Goal: Transaction & Acquisition: Purchase product/service

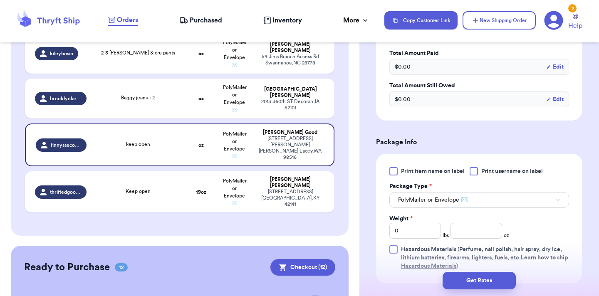
scroll to position [312, 0]
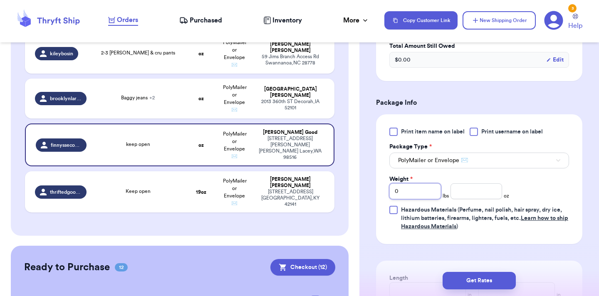
click at [426, 183] on input "0" at bounding box center [415, 191] width 52 height 16
type input "1"
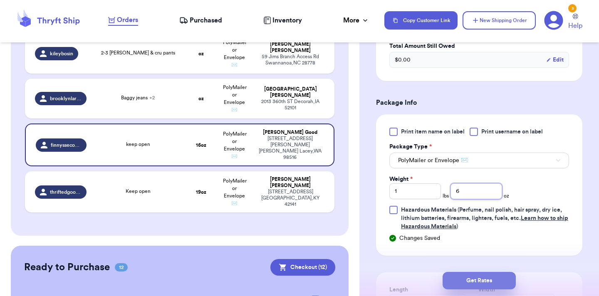
type input "6"
click at [506, 283] on button "Get Rates" at bounding box center [478, 280] width 73 height 17
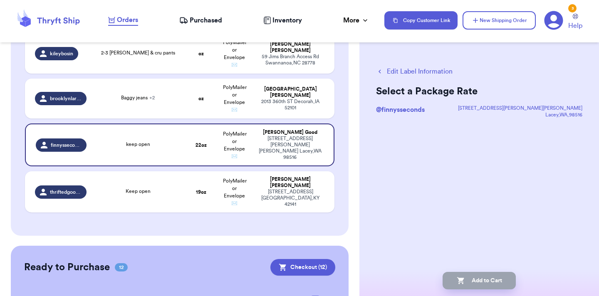
scroll to position [0, 0]
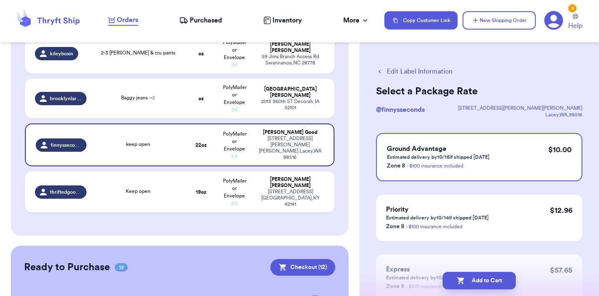
click at [506, 283] on button "Add to Cart" at bounding box center [478, 280] width 73 height 17
checkbox input "true"
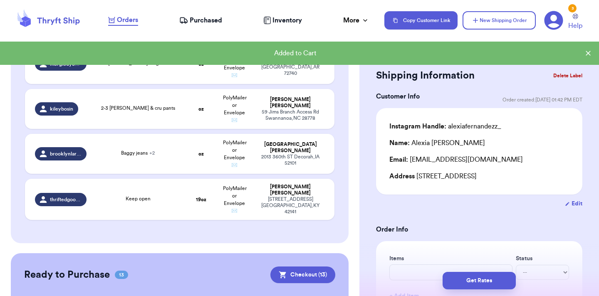
click at [146, 134] on td "Baggy jeans + 2" at bounding box center [137, 154] width 93 height 40
type input "Baggy jeans"
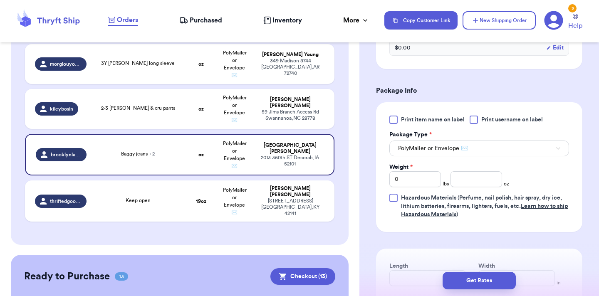
scroll to position [371, 0]
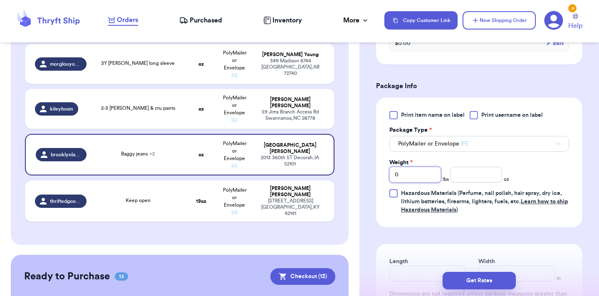
click at [409, 173] on input "0" at bounding box center [415, 175] width 52 height 16
type input "3"
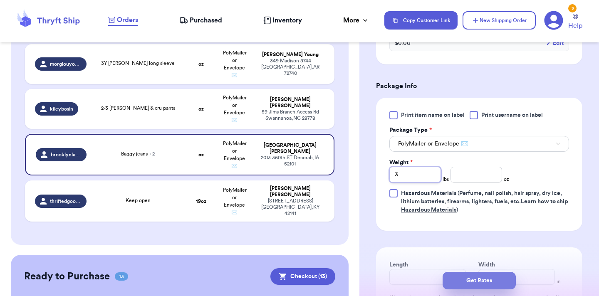
type input "3"
click at [496, 280] on button "Get Rates" at bounding box center [478, 280] width 73 height 17
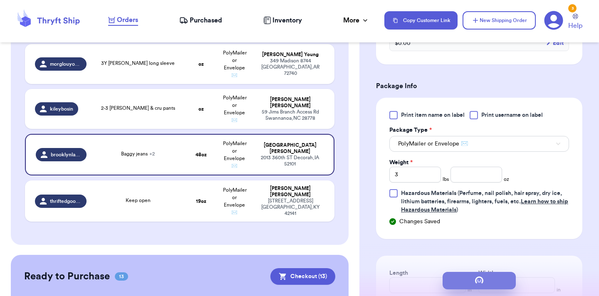
scroll to position [0, 0]
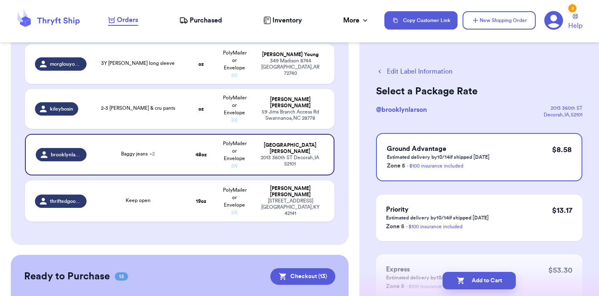
click at [496, 279] on button "Add to Cart" at bounding box center [478, 280] width 73 height 17
checkbox input "true"
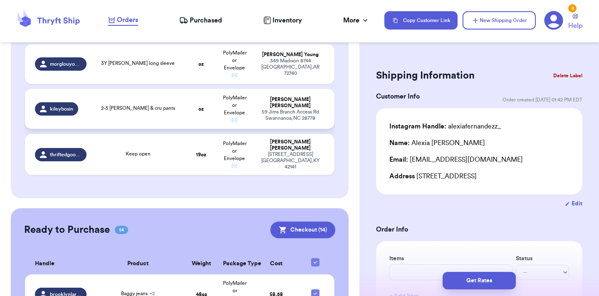
click at [301, 89] on td "[PERSON_NAME] [STREET_ADDRESS]" at bounding box center [292, 109] width 83 height 40
type input "2-3 [PERSON_NAME] & cru pants"
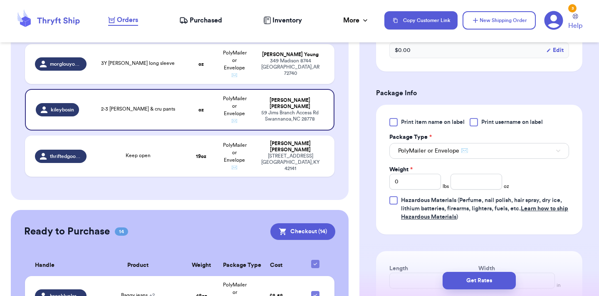
scroll to position [319, 0]
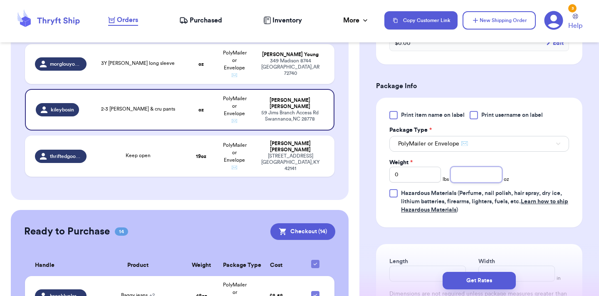
click at [476, 176] on input "number" at bounding box center [476, 175] width 52 height 16
click at [422, 171] on input "0" at bounding box center [415, 175] width 52 height 16
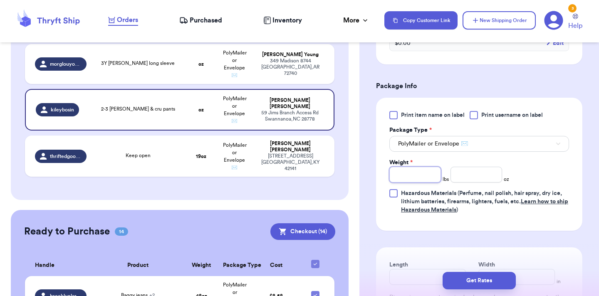
type input "1"
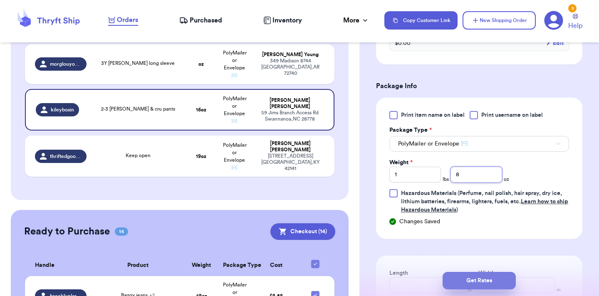
type input "8"
click at [474, 279] on button "Get Rates" at bounding box center [478, 280] width 73 height 17
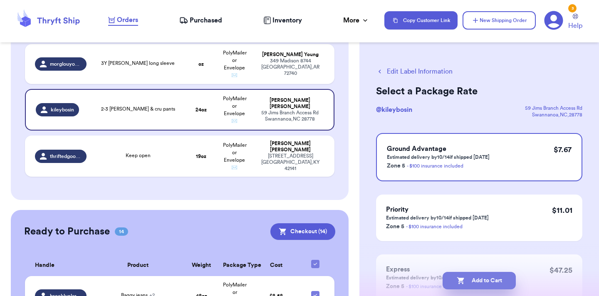
click at [490, 277] on button "Add to Cart" at bounding box center [478, 280] width 73 height 17
checkbox input "true"
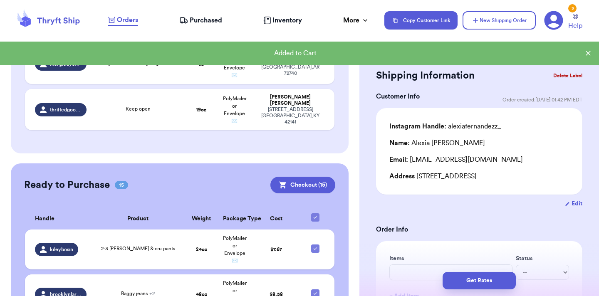
scroll to position [1007, 0]
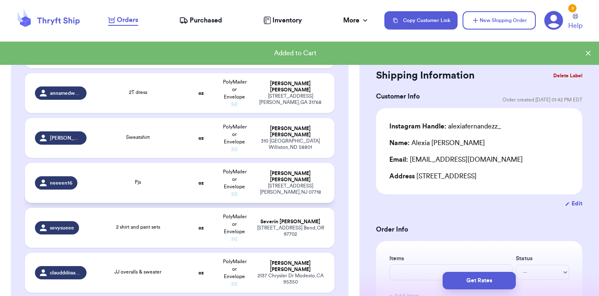
click at [235, 169] on span "PolyMailer or Envelope ✉️" at bounding box center [235, 182] width 24 height 27
type input "Pjs"
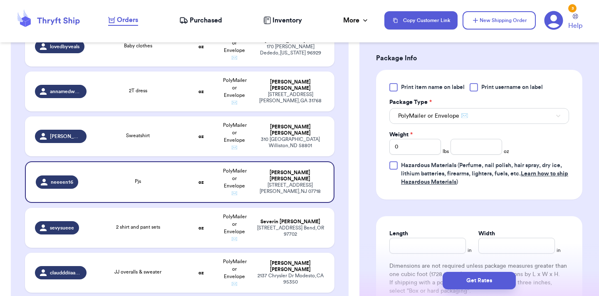
scroll to position [355, 0]
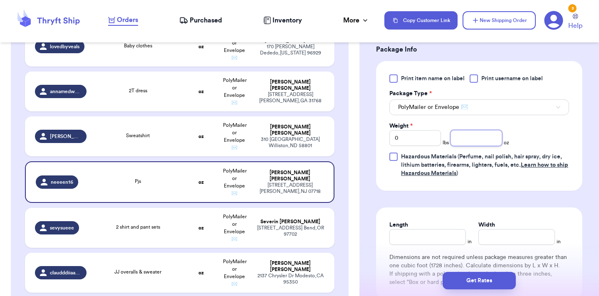
click at [477, 140] on input "number" at bounding box center [476, 138] width 52 height 16
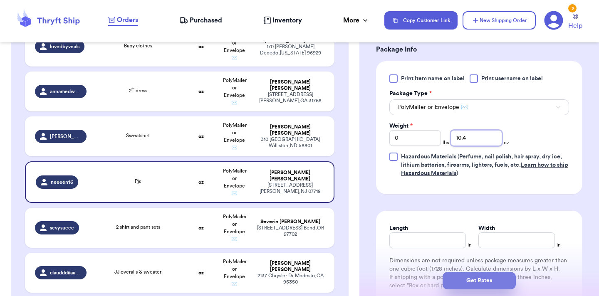
type input "10.4"
click at [484, 288] on button "Get Rates" at bounding box center [478, 280] width 73 height 17
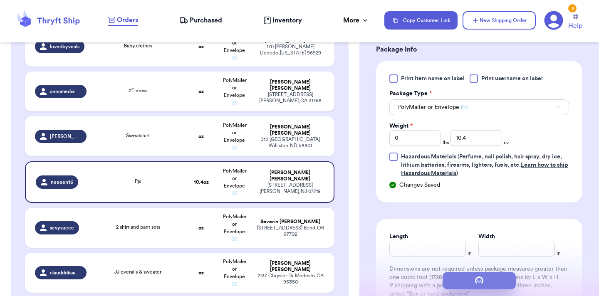
scroll to position [0, 0]
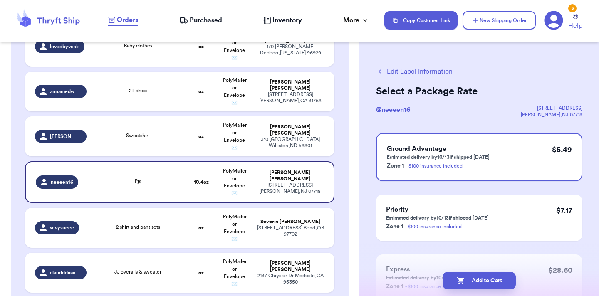
click at [484, 288] on button "Add to Cart" at bounding box center [478, 280] width 73 height 17
checkbox input "true"
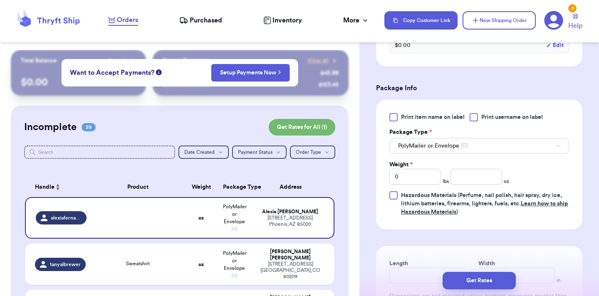
scroll to position [320, 0]
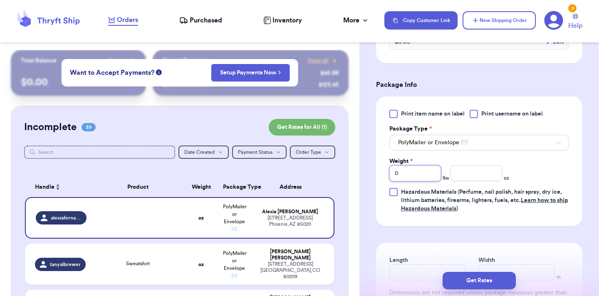
click at [420, 175] on input "0" at bounding box center [415, 173] width 52 height 16
type input "1"
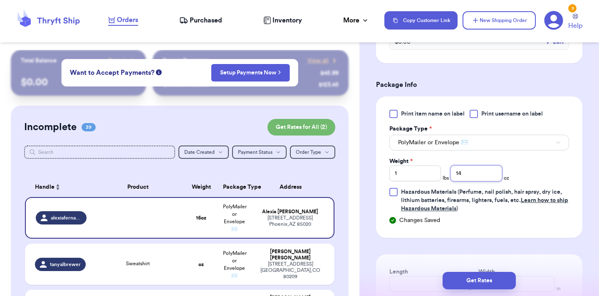
type input "14"
click at [469, 281] on button "Get Rates" at bounding box center [478, 280] width 73 height 17
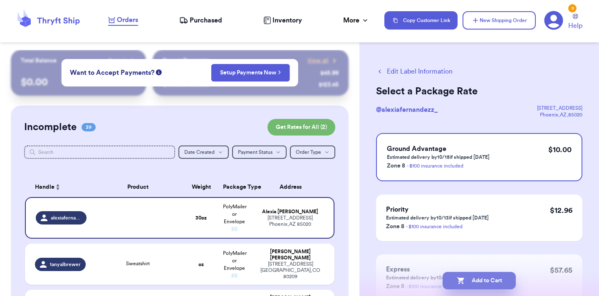
click at [457, 285] on button "Add to Cart" at bounding box center [478, 280] width 73 height 17
checkbox input "true"
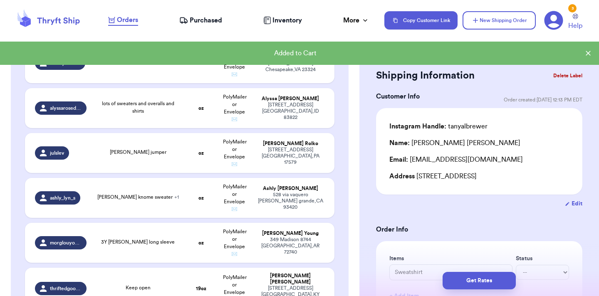
scroll to position [1613, 0]
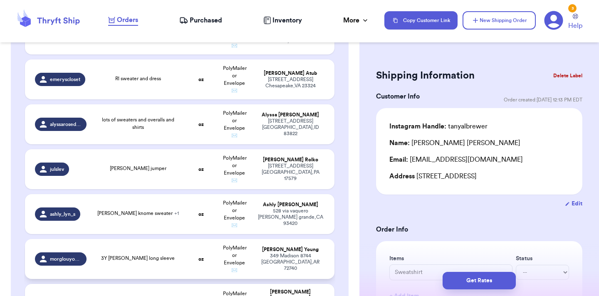
click at [161, 239] on td "3Y [PERSON_NAME] long sleeve" at bounding box center [137, 259] width 93 height 40
type input "3Y [PERSON_NAME] long sleeve"
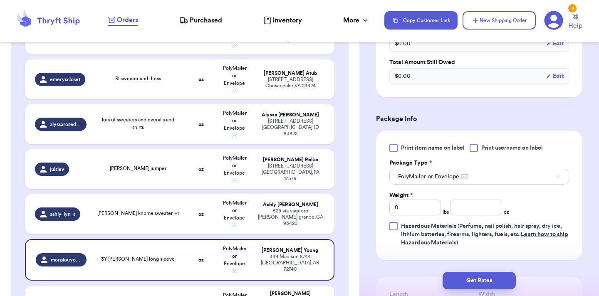
scroll to position [288, 0]
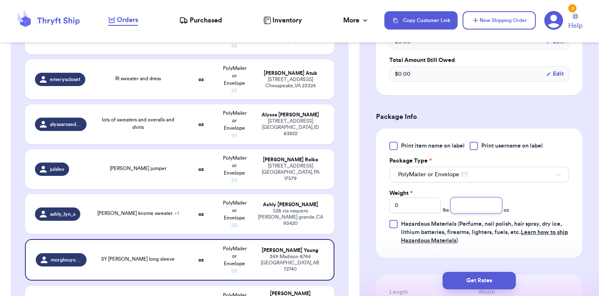
click at [478, 207] on input "number" at bounding box center [476, 205] width 52 height 16
type input "10.2"
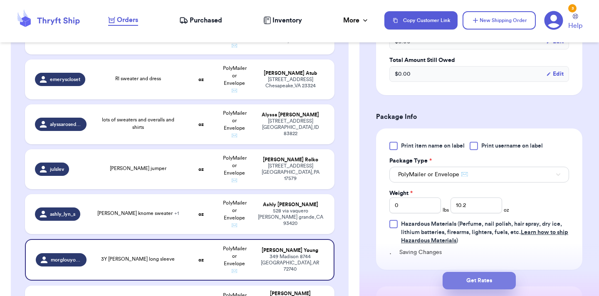
click at [494, 284] on button "Get Rates" at bounding box center [478, 280] width 73 height 17
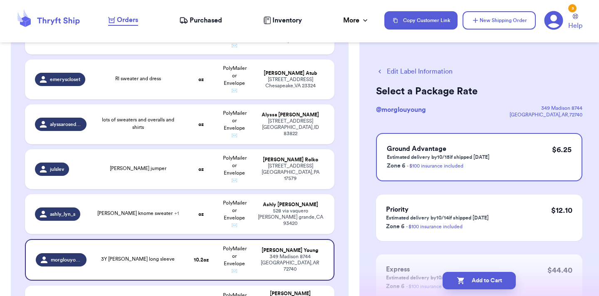
click at [494, 284] on button "Add to Cart" at bounding box center [478, 280] width 73 height 17
checkbox input "true"
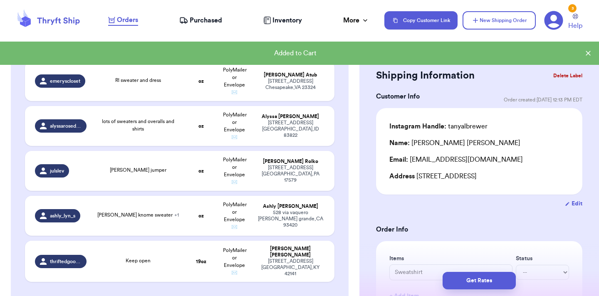
scroll to position [1613, 0]
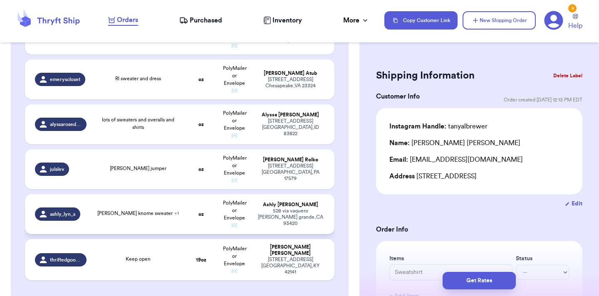
click at [240, 194] on td "PolyMailer or Envelope ✉️" at bounding box center [234, 214] width 33 height 40
type input "[PERSON_NAME] knome sweater"
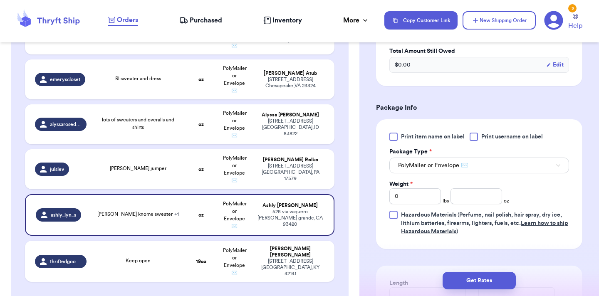
scroll to position [326, 0]
click at [488, 194] on input "number" at bounding box center [476, 195] width 52 height 16
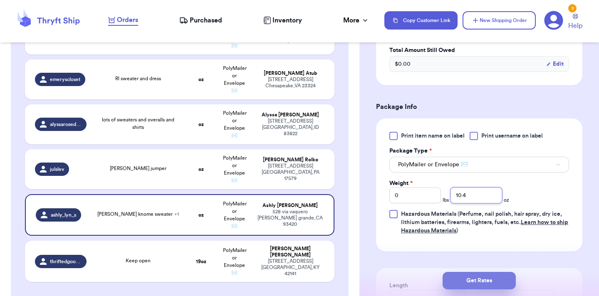
type input "10.4"
click at [508, 281] on button "Get Rates" at bounding box center [478, 280] width 73 height 17
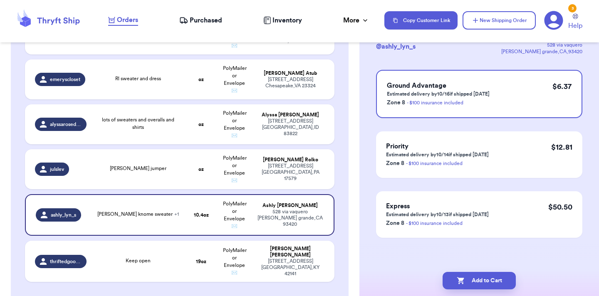
scroll to position [0, 0]
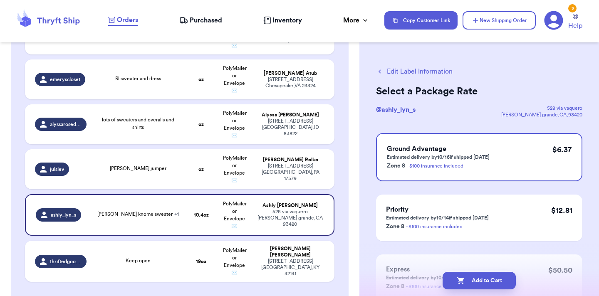
click at [508, 281] on button "Add to Cart" at bounding box center [478, 280] width 73 height 17
checkbox input "true"
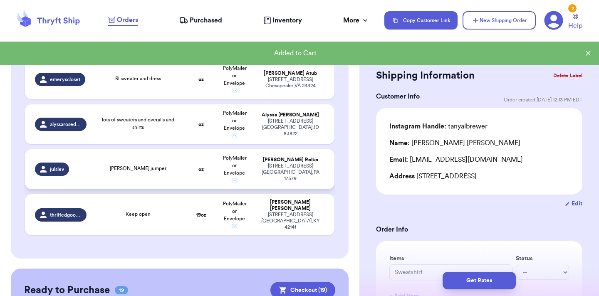
click at [248, 149] on td "PolyMailer or Envelope ✉️" at bounding box center [234, 169] width 33 height 40
type input "[PERSON_NAME] jumper"
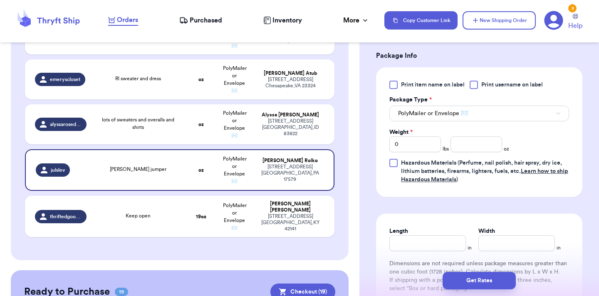
scroll to position [363, 0]
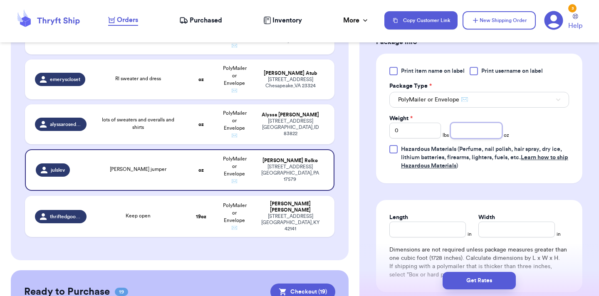
click at [466, 131] on input "number" at bounding box center [476, 131] width 52 height 16
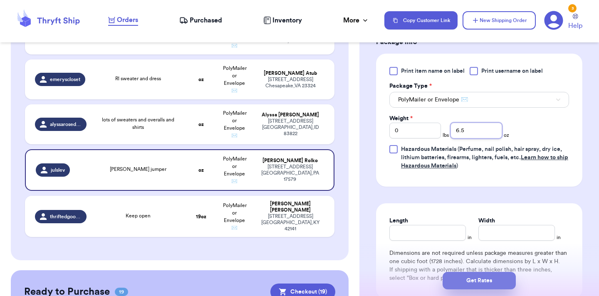
type input "6.5"
click at [488, 286] on button "Get Rates" at bounding box center [478, 280] width 73 height 17
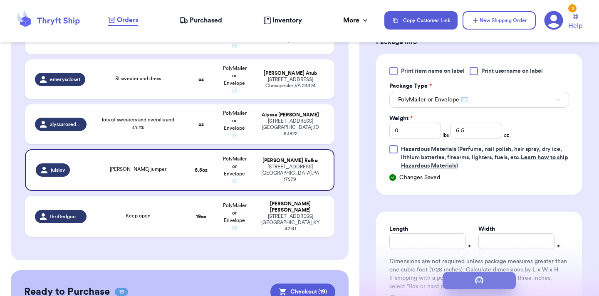
scroll to position [0, 0]
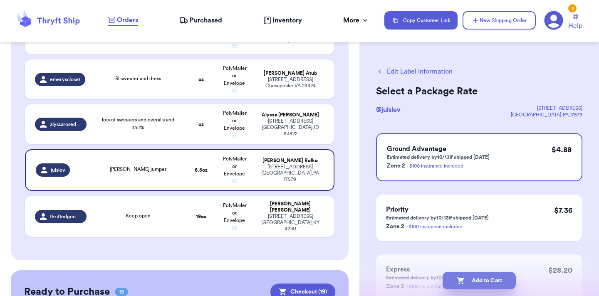
click at [491, 285] on button "Add to Cart" at bounding box center [478, 280] width 73 height 17
checkbox input "true"
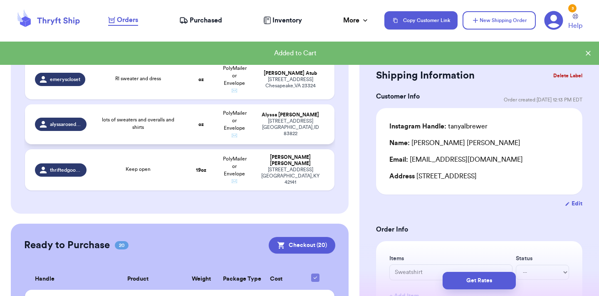
click at [136, 117] on span "lots of sweaters and overalls and shirts" at bounding box center [138, 123] width 72 height 12
type input "lots of sweaters and overalls and shirts"
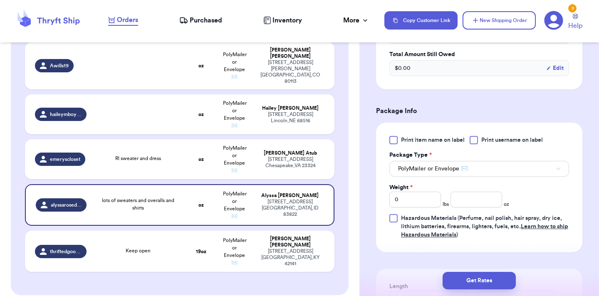
scroll to position [344, 0]
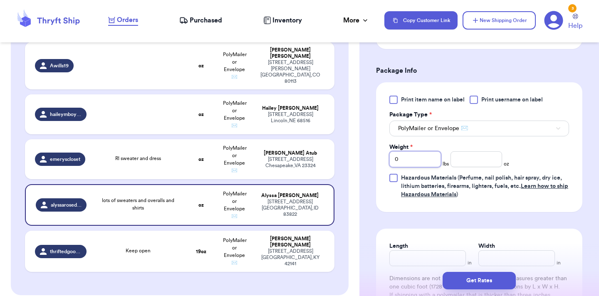
click at [419, 155] on input "0" at bounding box center [415, 159] width 52 height 16
type input "2"
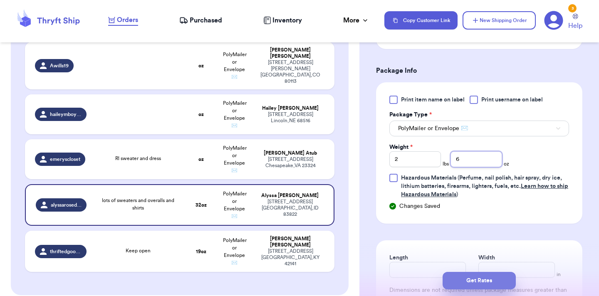
type input "6"
click at [478, 288] on button "Get Rates" at bounding box center [478, 280] width 73 height 17
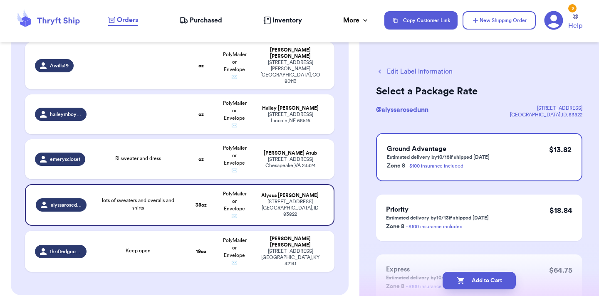
click at [478, 288] on button "Add to Cart" at bounding box center [478, 280] width 73 height 17
checkbox input "true"
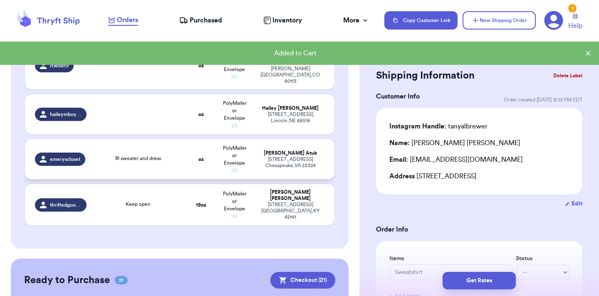
click at [117, 155] on div "Rl sweater and dress" at bounding box center [137, 159] width 83 height 9
type input "Rl sweater and dress"
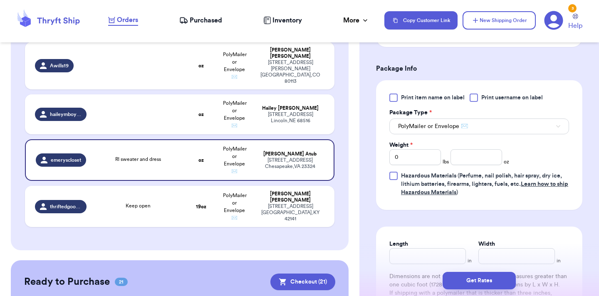
scroll to position [338, 0]
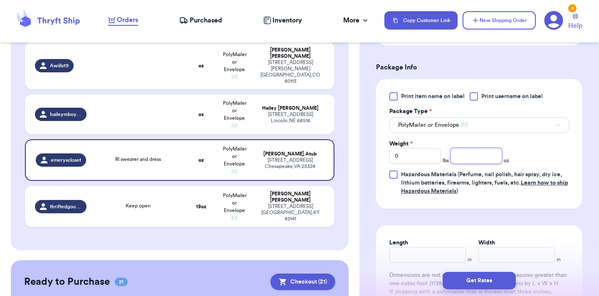
click at [468, 152] on input "number" at bounding box center [476, 156] width 52 height 16
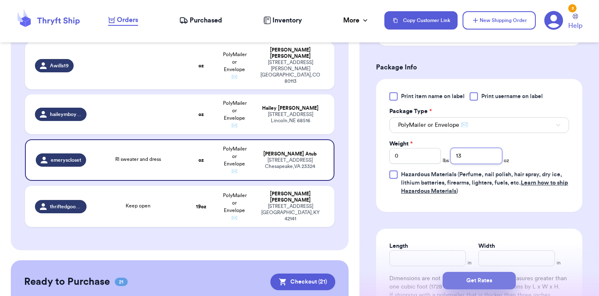
type input "13"
click at [499, 277] on button "Get Rates" at bounding box center [478, 280] width 73 height 17
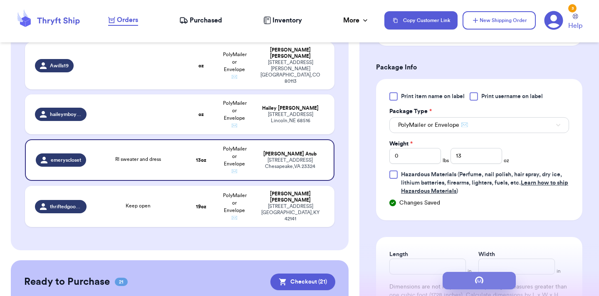
scroll to position [0, 0]
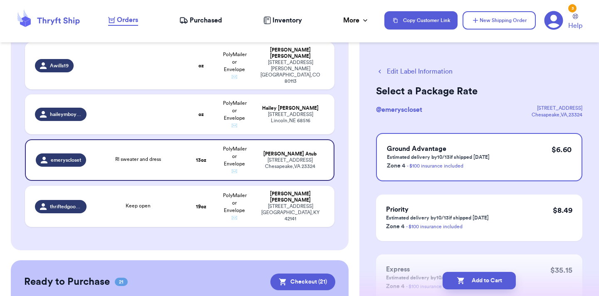
click at [499, 277] on button "Add to Cart" at bounding box center [478, 280] width 73 height 17
checkbox input "true"
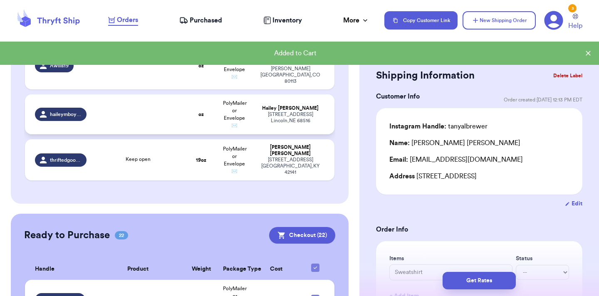
click at [140, 94] on td at bounding box center [137, 114] width 93 height 40
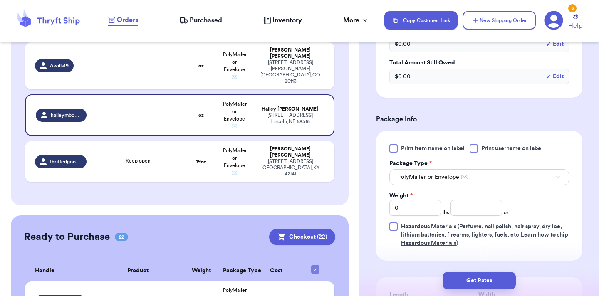
scroll to position [298, 0]
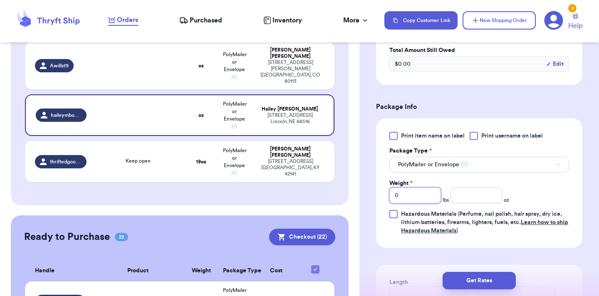
click at [421, 192] on input "0" at bounding box center [415, 195] width 52 height 16
type input "1"
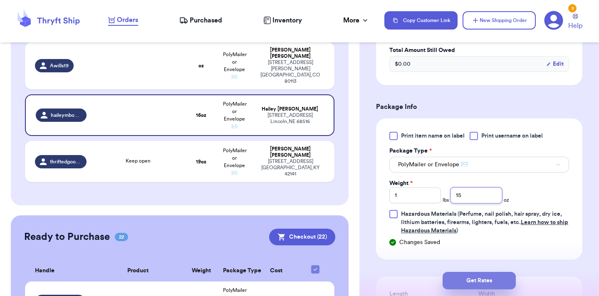
type input "15"
click at [471, 276] on button "Get Rates" at bounding box center [478, 280] width 73 height 17
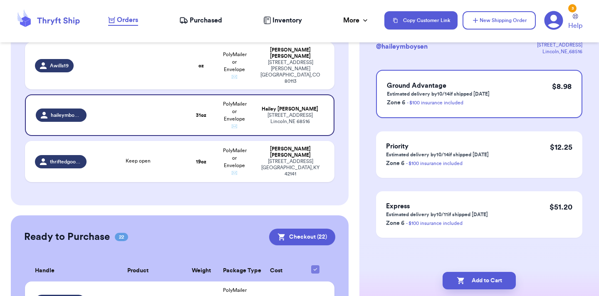
scroll to position [0, 0]
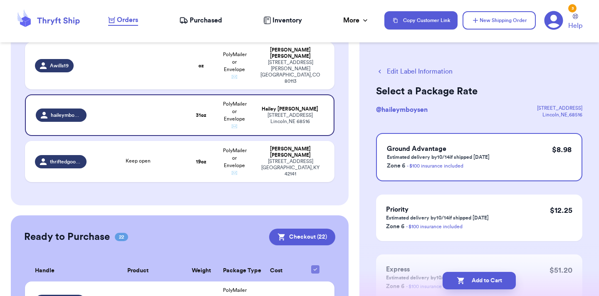
click at [471, 276] on button "Add to Cart" at bounding box center [478, 280] width 73 height 17
checkbox input "true"
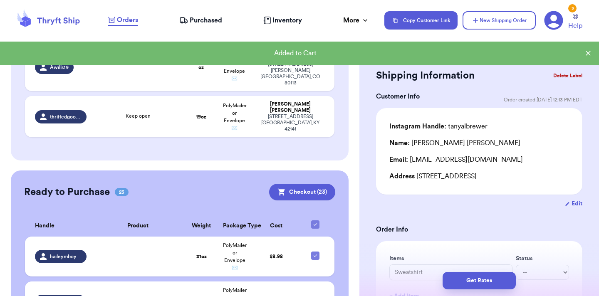
scroll to position [1534, 0]
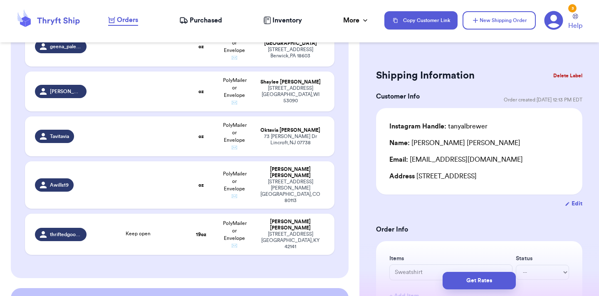
click at [189, 163] on td "oz" at bounding box center [201, 184] width 33 height 47
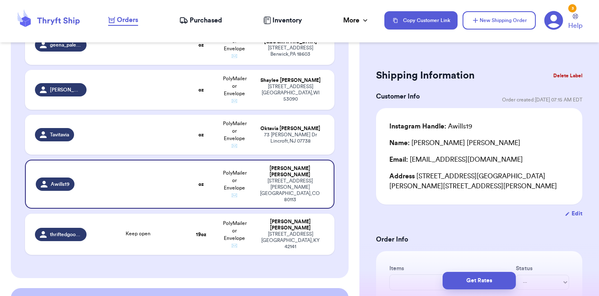
scroll to position [1413, 0]
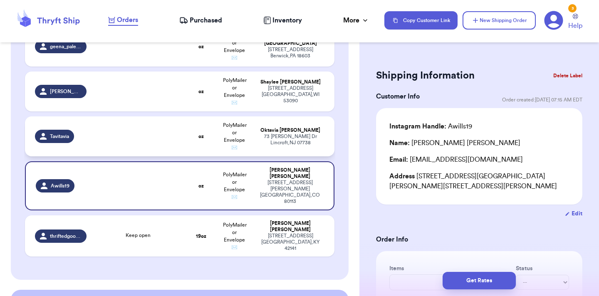
click at [155, 117] on td at bounding box center [137, 136] width 93 height 40
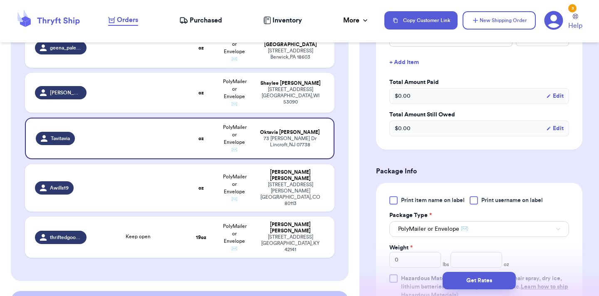
scroll to position [253, 0]
click at [412, 252] on input "0" at bounding box center [415, 260] width 52 height 16
type input "1"
type input "10"
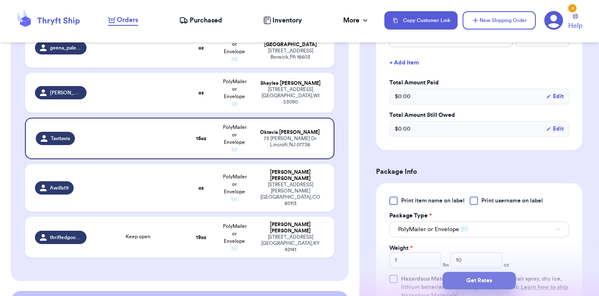
click at [466, 278] on button "Get Rates" at bounding box center [478, 280] width 73 height 17
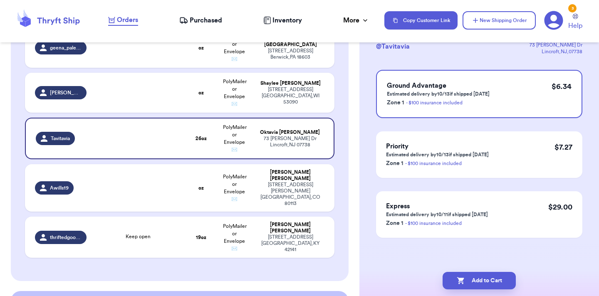
scroll to position [0, 0]
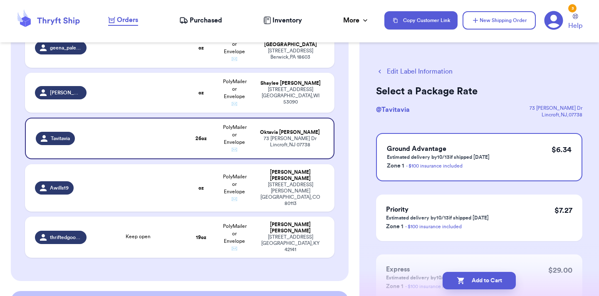
click at [466, 278] on button "Add to Cart" at bounding box center [478, 280] width 73 height 17
checkbox input "true"
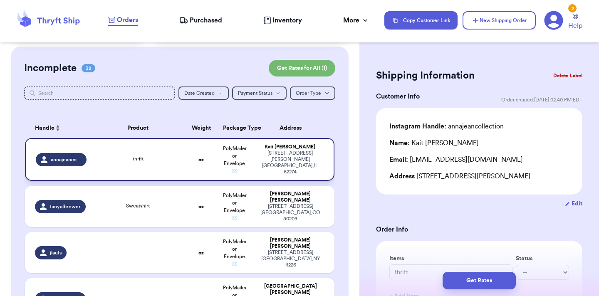
scroll to position [64, 0]
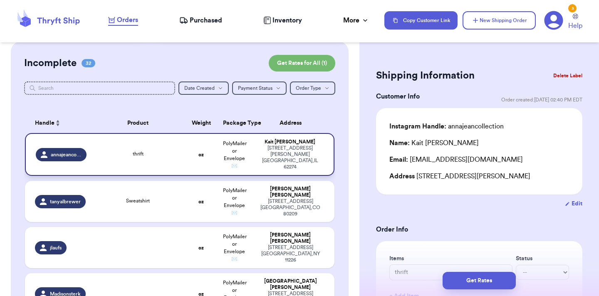
click at [169, 165] on td "thrift" at bounding box center [137, 154] width 93 height 43
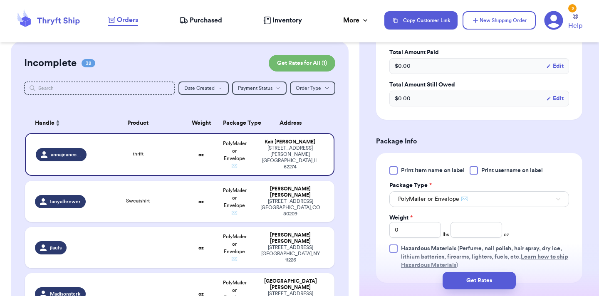
scroll to position [274, 0]
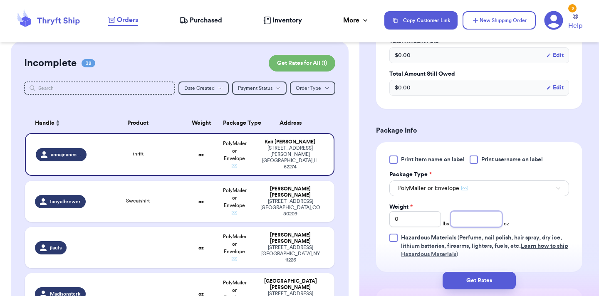
click at [471, 224] on input "number" at bounding box center [476, 219] width 52 height 16
type input "14"
click at [504, 279] on button "Get Rates" at bounding box center [478, 280] width 73 height 17
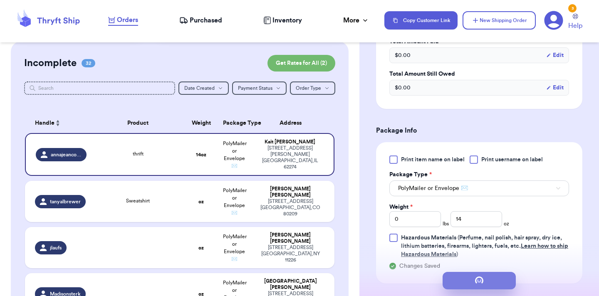
scroll to position [0, 0]
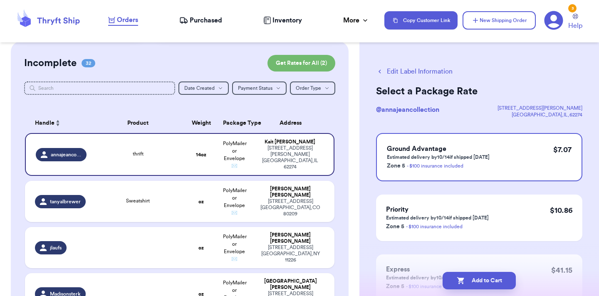
click at [504, 279] on button "Add to Cart" at bounding box center [478, 280] width 73 height 17
checkbox input "true"
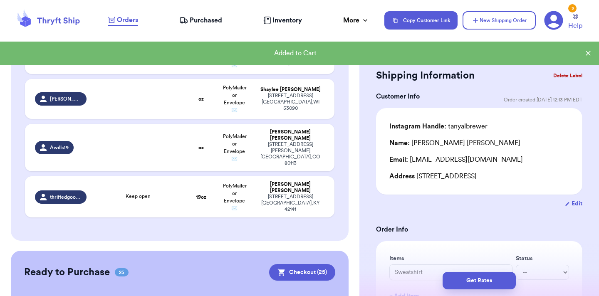
scroll to position [1391, 0]
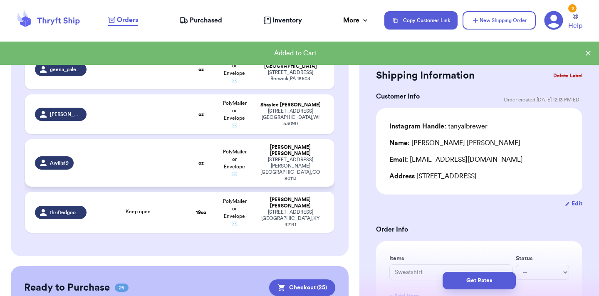
click at [141, 139] on td at bounding box center [137, 162] width 93 height 47
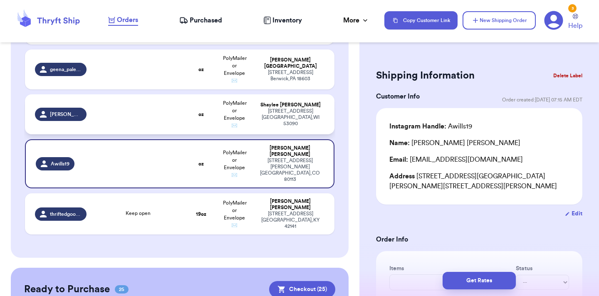
click at [137, 94] on td at bounding box center [137, 114] width 93 height 40
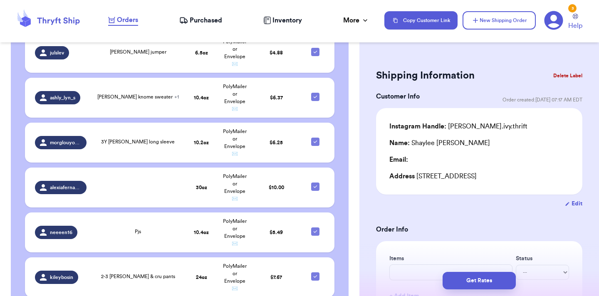
scroll to position [1281, 0]
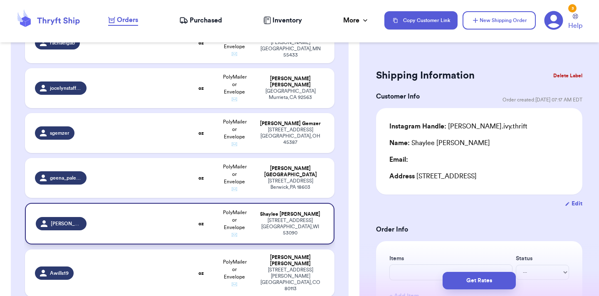
click at [215, 203] on td "oz" at bounding box center [201, 224] width 33 height 42
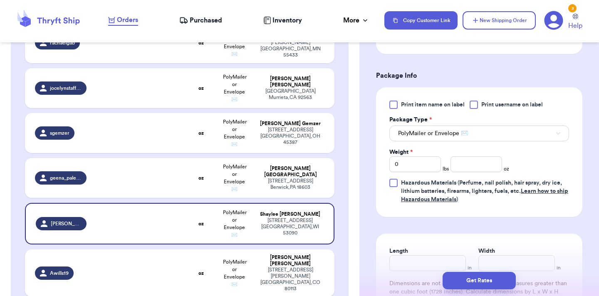
scroll to position [339, 0]
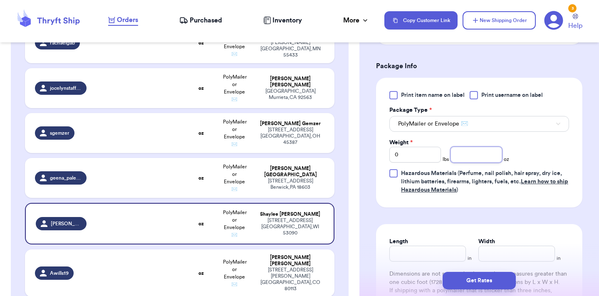
click at [469, 152] on input "number" at bounding box center [476, 155] width 52 height 16
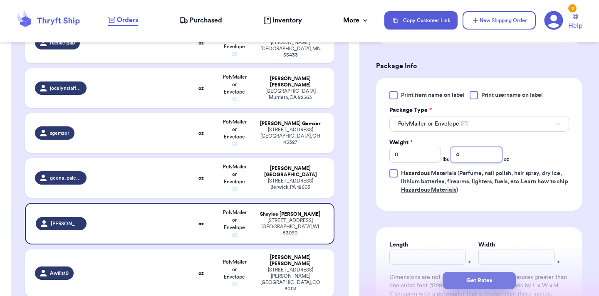
type input "4"
click at [481, 283] on button "Get Rates" at bounding box center [478, 280] width 73 height 17
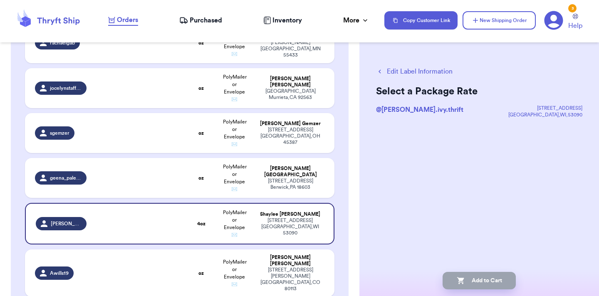
scroll to position [0, 0]
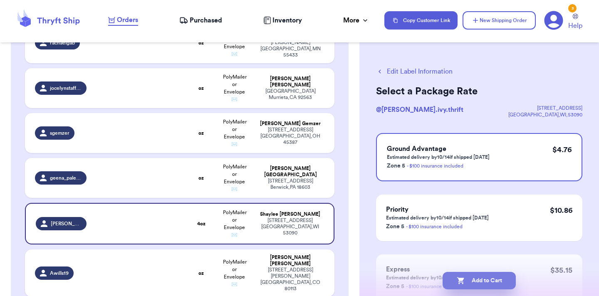
click at [476, 282] on button "Add to Cart" at bounding box center [478, 280] width 73 height 17
checkbox input "true"
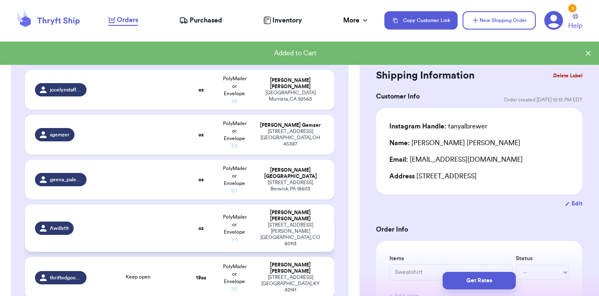
scroll to position [1283, 0]
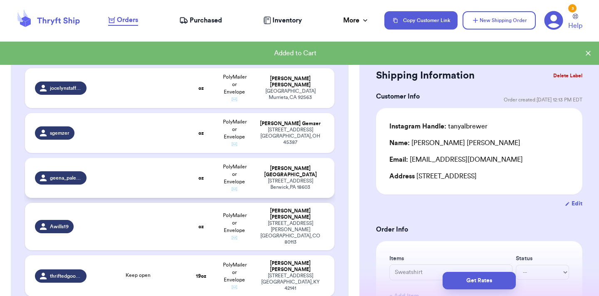
click at [171, 158] on td at bounding box center [137, 178] width 93 height 40
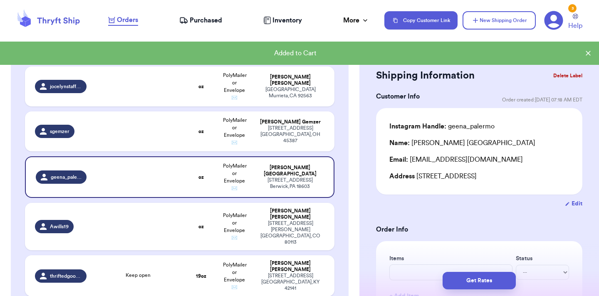
click at [569, 78] on button "Delete Label" at bounding box center [568, 76] width 36 height 18
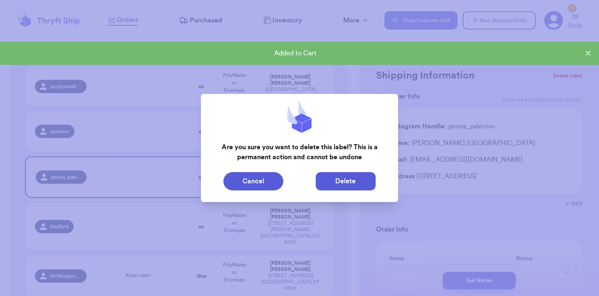
click at [341, 183] on button "Delete" at bounding box center [346, 181] width 60 height 18
type input "Sweatshirt"
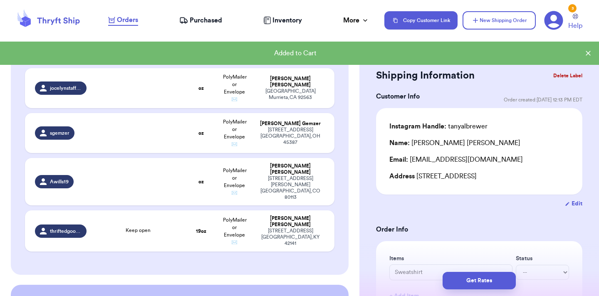
click at [588, 54] on icon at bounding box center [588, 53] width 8 height 8
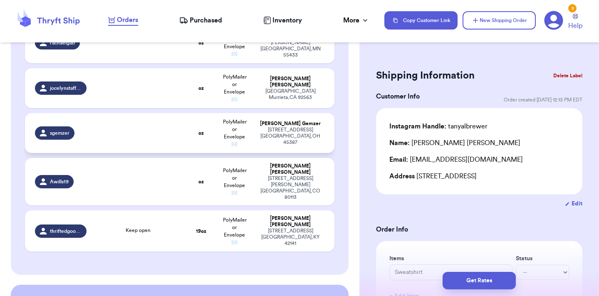
click at [118, 113] on td at bounding box center [137, 133] width 93 height 40
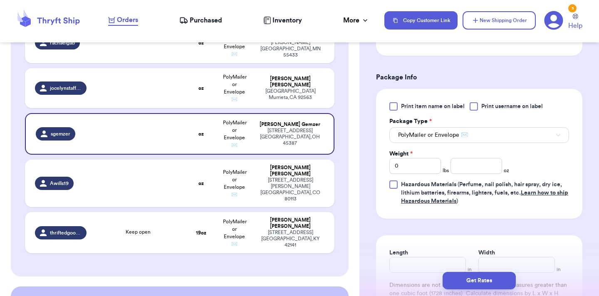
scroll to position [338, 0]
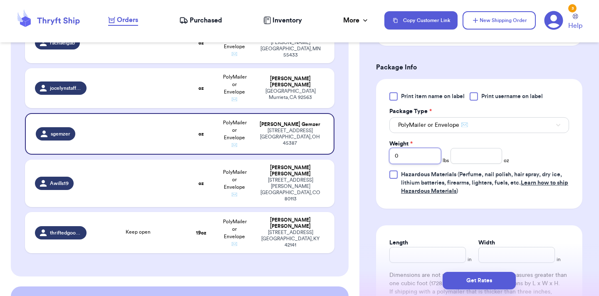
click at [424, 153] on input "0" at bounding box center [415, 156] width 52 height 16
type input "1"
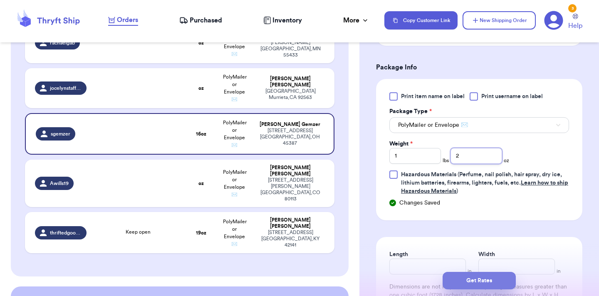
type input "2"
click at [463, 282] on button "Get Rates" at bounding box center [478, 280] width 73 height 17
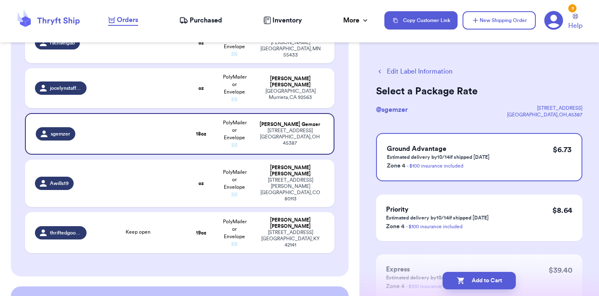
click at [463, 282] on icon "button" at bounding box center [460, 280] width 8 height 8
checkbox input "true"
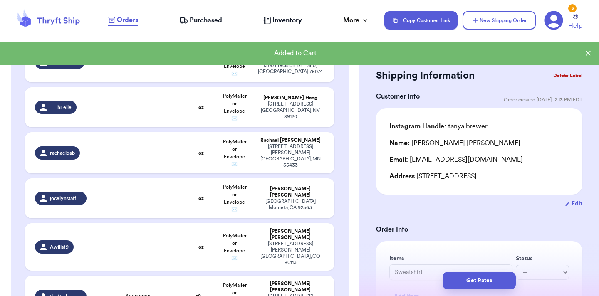
click at [195, 178] on td "oz" at bounding box center [201, 198] width 33 height 40
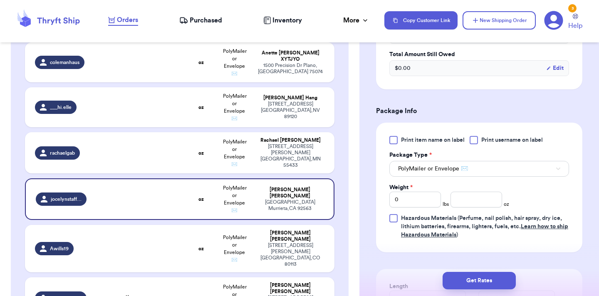
scroll to position [297, 0]
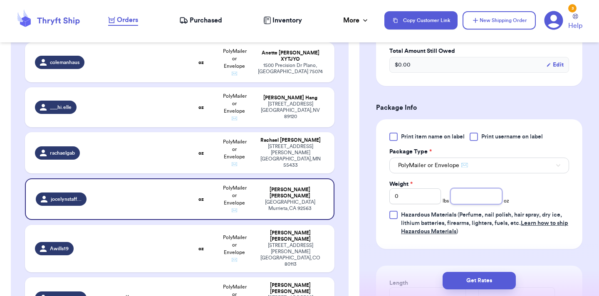
click at [481, 201] on input "number" at bounding box center [476, 196] width 52 height 16
type input "11"
click at [469, 278] on button "Get Rates" at bounding box center [478, 280] width 73 height 17
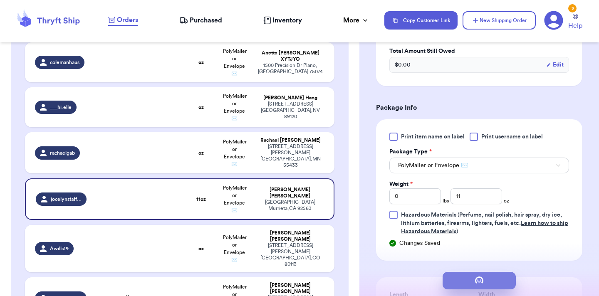
scroll to position [0, 0]
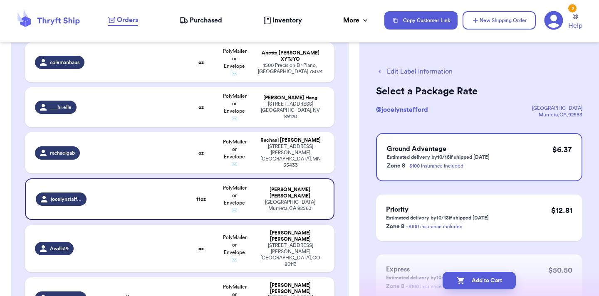
click at [469, 278] on button "Add to Cart" at bounding box center [478, 280] width 73 height 17
checkbox input "true"
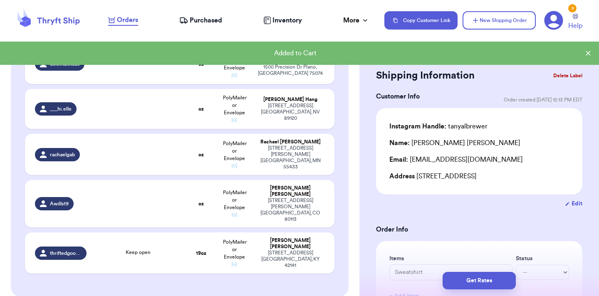
scroll to position [1173, 0]
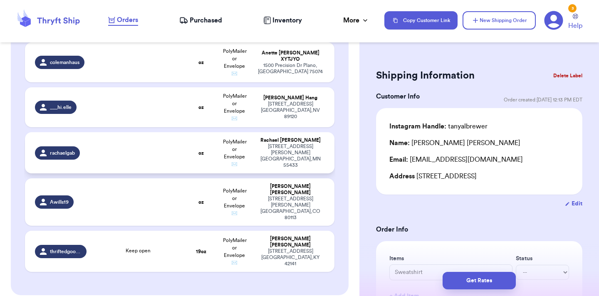
click at [181, 132] on td at bounding box center [137, 152] width 93 height 41
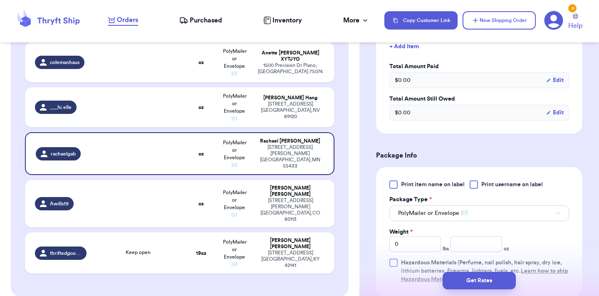
scroll to position [251, 0]
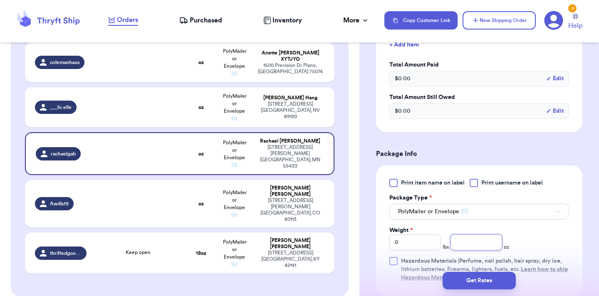
click at [469, 240] on input "number" at bounding box center [476, 242] width 52 height 16
type input "13"
click at [472, 273] on button "Get Rates" at bounding box center [478, 280] width 73 height 17
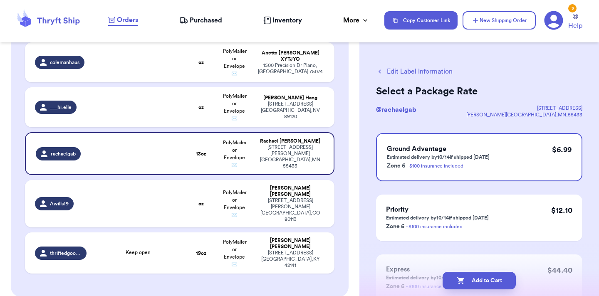
click at [472, 273] on button "Add to Cart" at bounding box center [478, 280] width 73 height 17
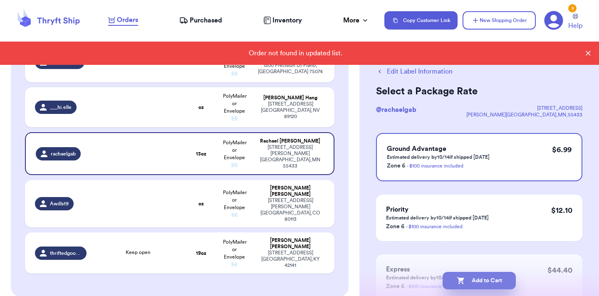
click at [477, 277] on button "Add to Cart" at bounding box center [478, 280] width 73 height 17
checkbox input "true"
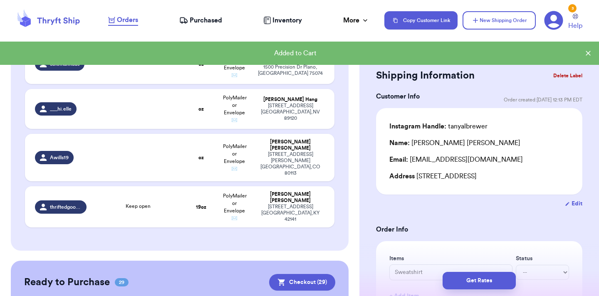
scroll to position [1173, 0]
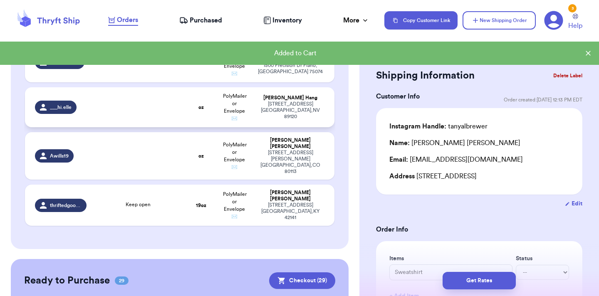
click at [131, 87] on td at bounding box center [137, 107] width 93 height 40
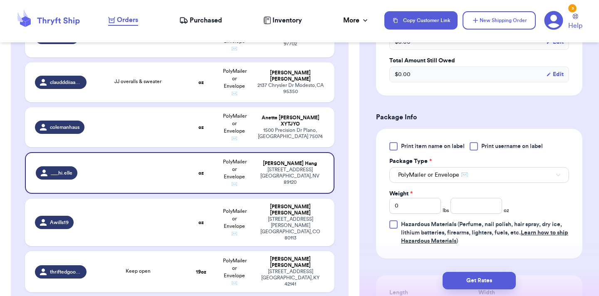
scroll to position [311, 0]
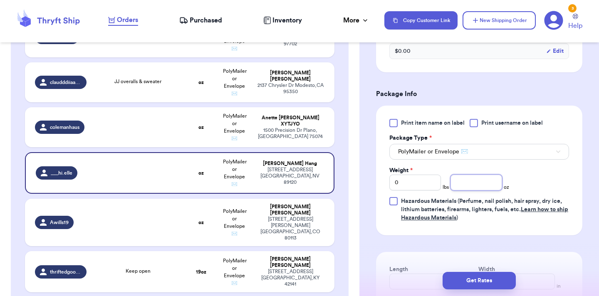
click at [467, 182] on input "number" at bounding box center [476, 183] width 52 height 16
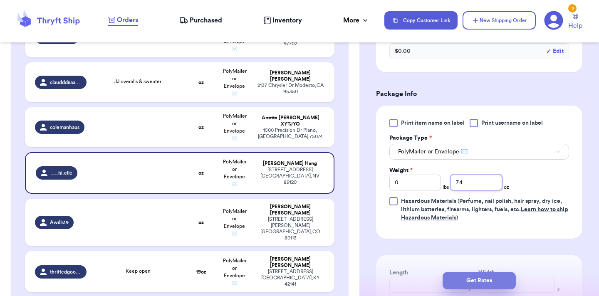
type input "7.4"
click at [471, 285] on button "Get Rates" at bounding box center [478, 280] width 73 height 17
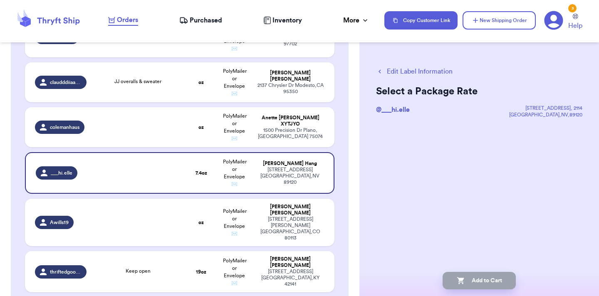
scroll to position [0, 0]
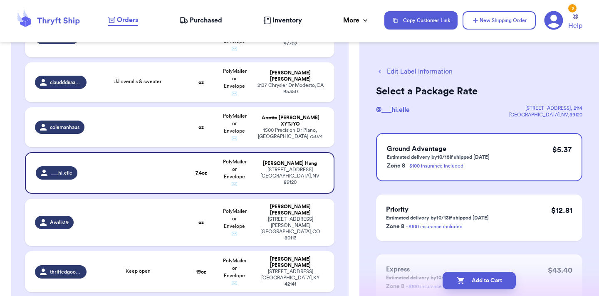
click at [471, 285] on button "Add to Cart" at bounding box center [478, 280] width 73 height 17
checkbox input "true"
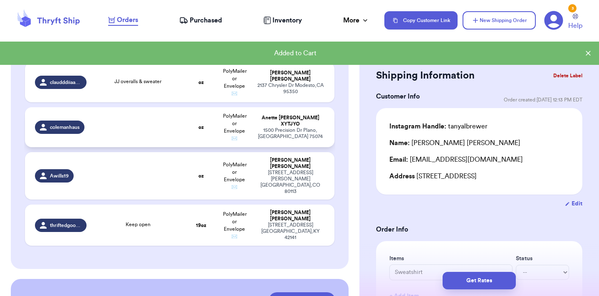
click at [161, 111] on td at bounding box center [137, 127] width 93 height 40
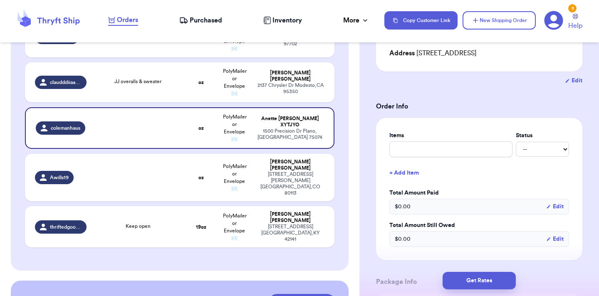
scroll to position [270, 0]
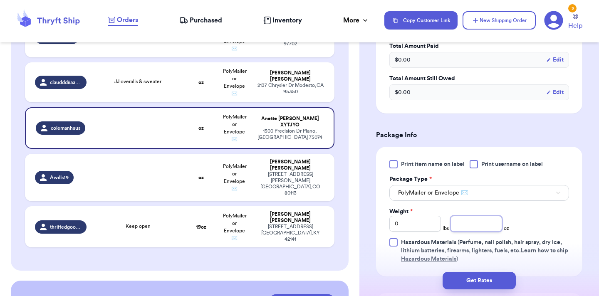
click at [473, 222] on input "number" at bounding box center [476, 224] width 52 height 16
type input "6.4"
click at [481, 284] on button "Get Rates" at bounding box center [478, 280] width 73 height 17
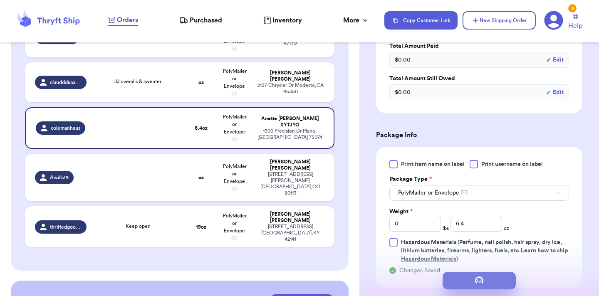
scroll to position [0, 0]
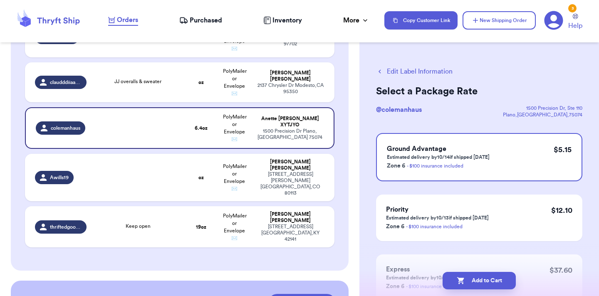
click at [481, 284] on button "Add to Cart" at bounding box center [478, 280] width 73 height 17
checkbox input "true"
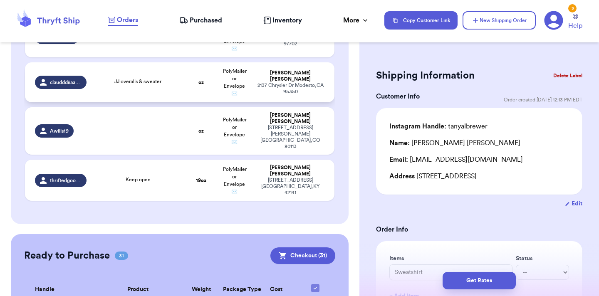
click at [153, 63] on td "JJ overalls & sweater" at bounding box center [137, 82] width 93 height 40
type input "JJ overalls & sweater"
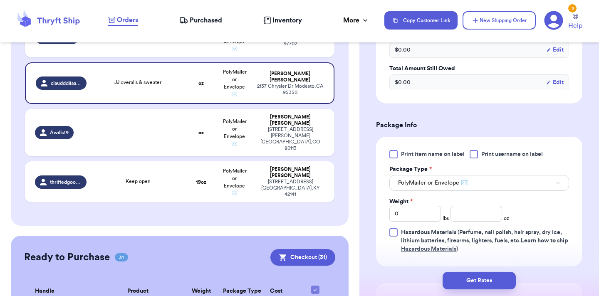
scroll to position [290, 0]
click at [476, 205] on input "number" at bounding box center [476, 213] width 52 height 16
click at [420, 209] on input "0" at bounding box center [415, 213] width 52 height 16
type input "1"
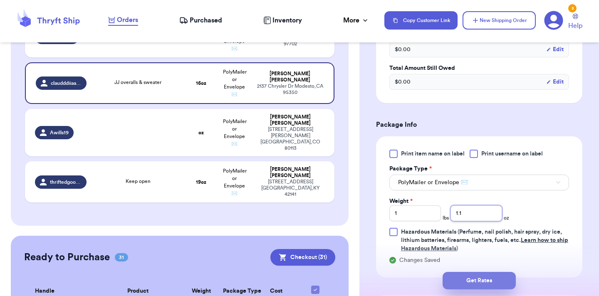
type input "1.1"
click at [465, 279] on button "Get Rates" at bounding box center [478, 280] width 73 height 17
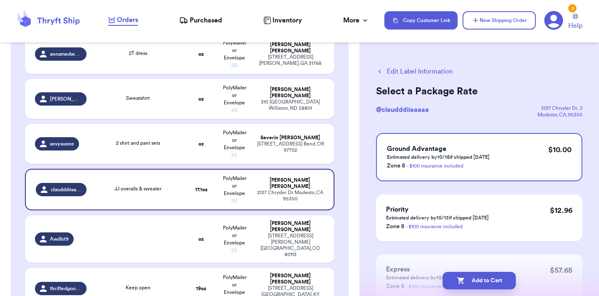
scroll to position [993, 0]
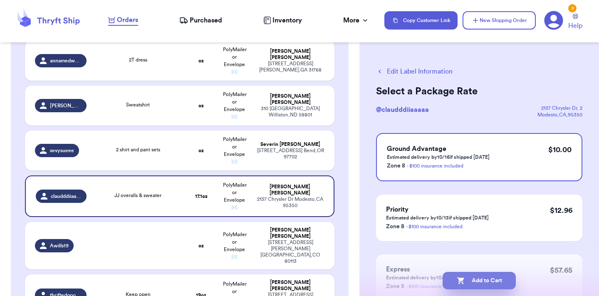
click at [463, 276] on icon "button" at bounding box center [460, 280] width 8 height 8
checkbox input "true"
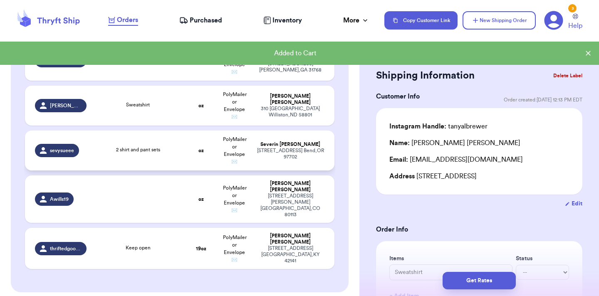
click at [131, 131] on td "2 shirt and pant sets" at bounding box center [137, 151] width 93 height 40
type input "2 shirt and pant sets"
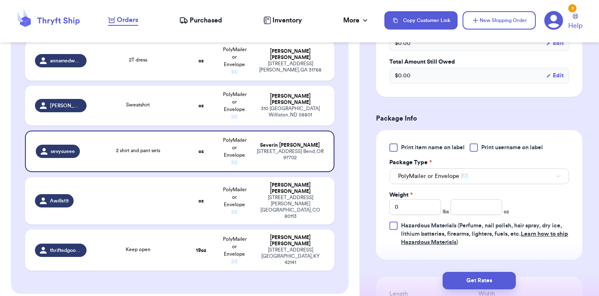
scroll to position [306, 0]
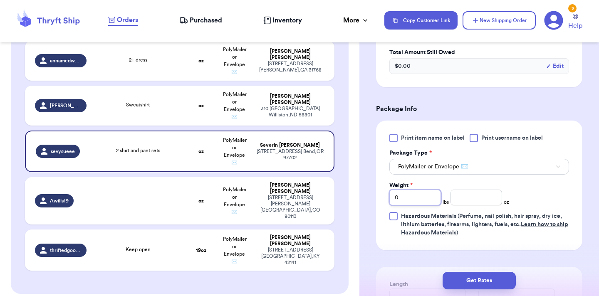
click at [425, 190] on input "0" at bounding box center [415, 198] width 52 height 16
type input "1"
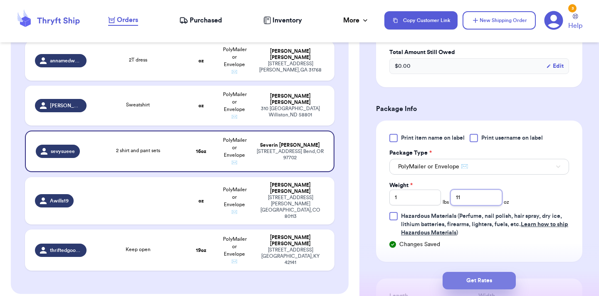
type input "11"
click at [503, 287] on button "Get Rates" at bounding box center [478, 280] width 73 height 17
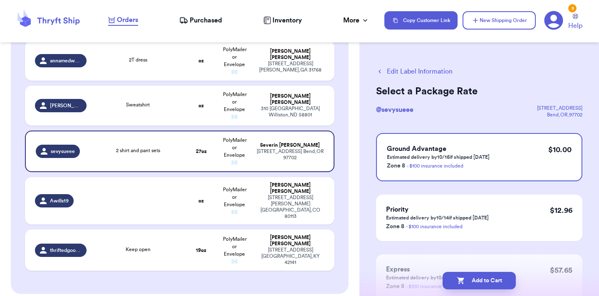
click at [503, 287] on button "Add to Cart" at bounding box center [478, 280] width 73 height 17
checkbox input "true"
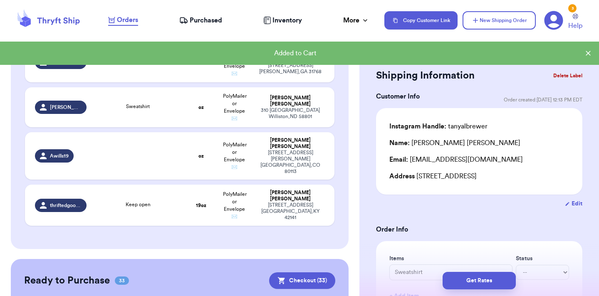
scroll to position [995, 0]
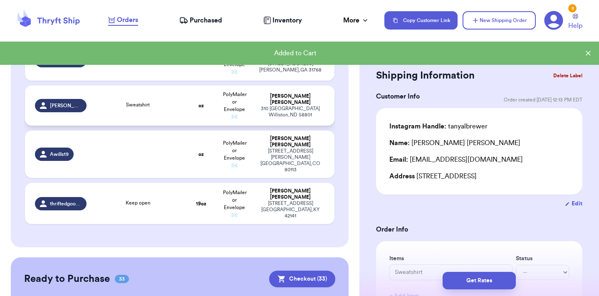
click at [117, 86] on td "Sweatshirt" at bounding box center [137, 106] width 93 height 40
type input "Sweatshirt"
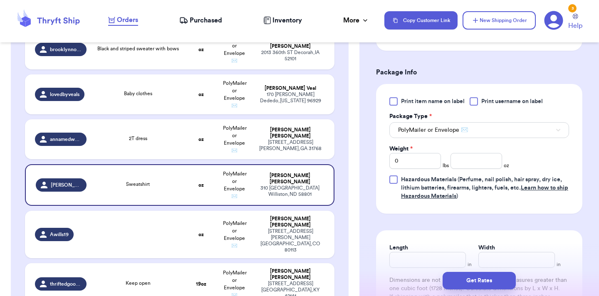
scroll to position [345, 0]
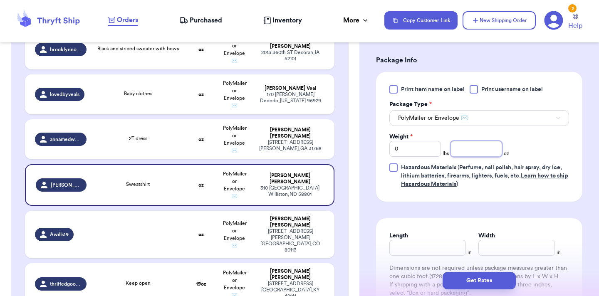
click at [468, 155] on input "number" at bounding box center [476, 149] width 52 height 16
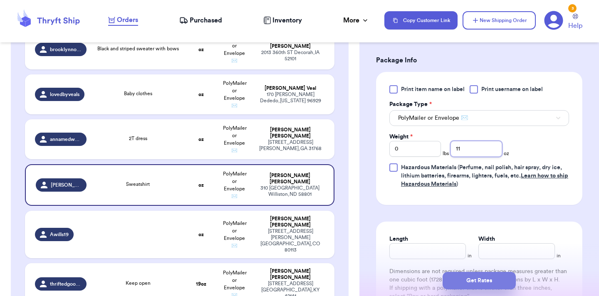
type input "11"
click at [471, 285] on button "Get Rates" at bounding box center [478, 280] width 73 height 17
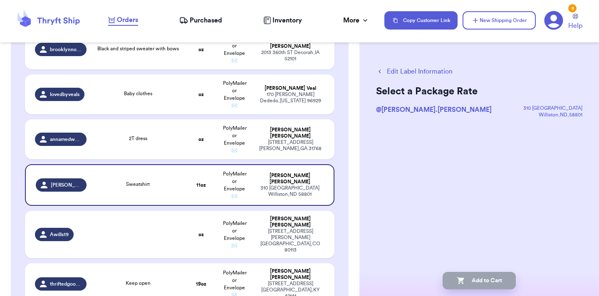
scroll to position [0, 0]
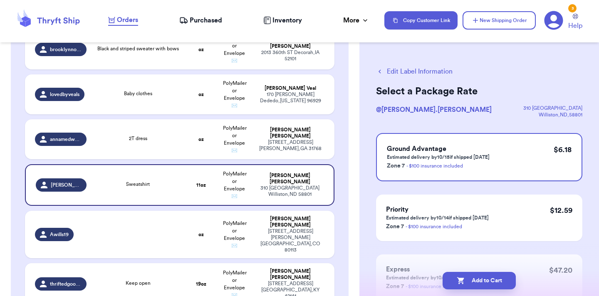
click at [471, 285] on button "Add to Cart" at bounding box center [478, 280] width 73 height 17
checkbox input "true"
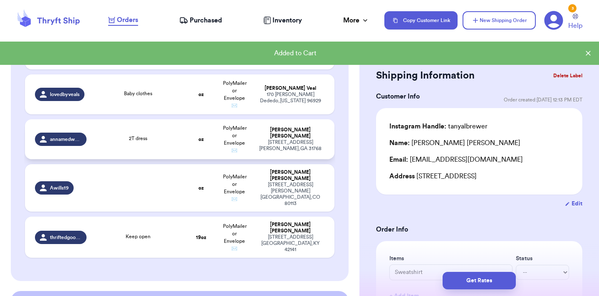
click at [141, 135] on div "2T dress" at bounding box center [137, 139] width 83 height 9
type input "2T dress"
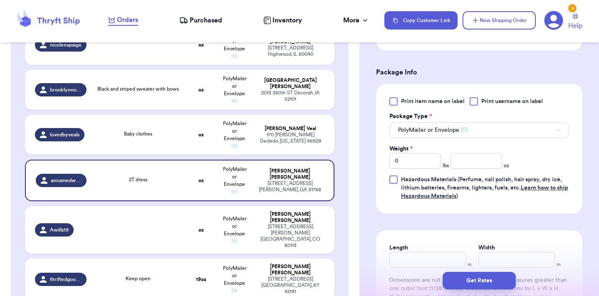
scroll to position [338, 0]
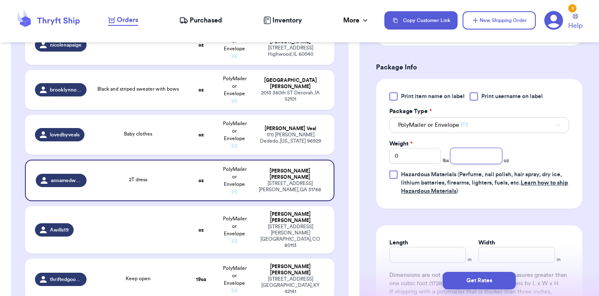
click at [462, 155] on input "number" at bounding box center [476, 156] width 52 height 16
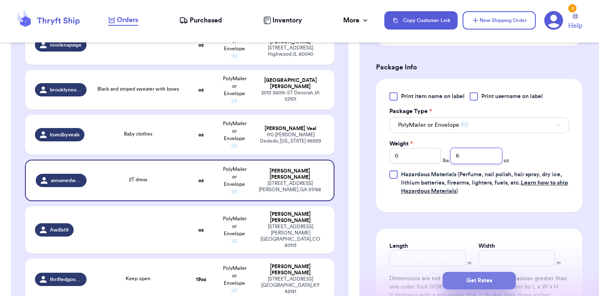
type input "6"
click at [479, 279] on button "Get Rates" at bounding box center [478, 280] width 73 height 17
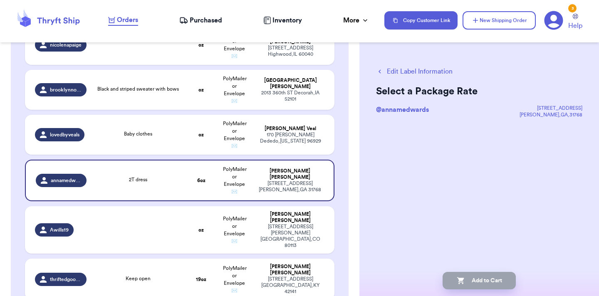
scroll to position [0, 0]
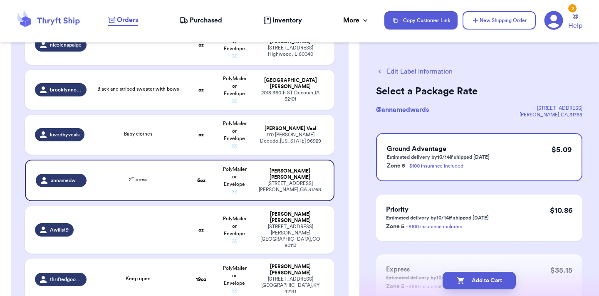
click at [479, 279] on button "Add to Cart" at bounding box center [478, 280] width 73 height 17
checkbox input "true"
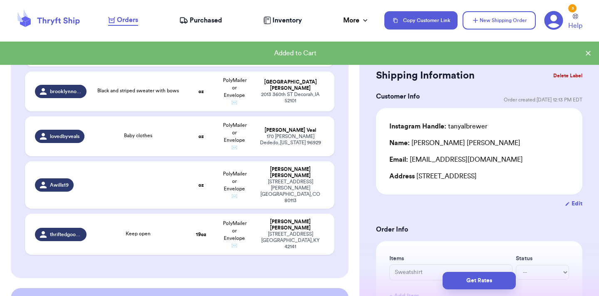
scroll to position [876, 0]
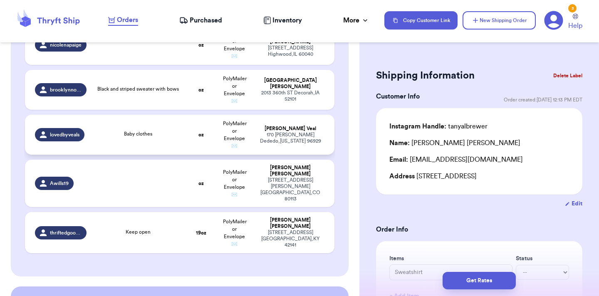
click at [264, 132] on div "[STREET_ADDRESS][PERSON_NAME][US_STATE]" at bounding box center [290, 138] width 68 height 12
type input "Baby clothes"
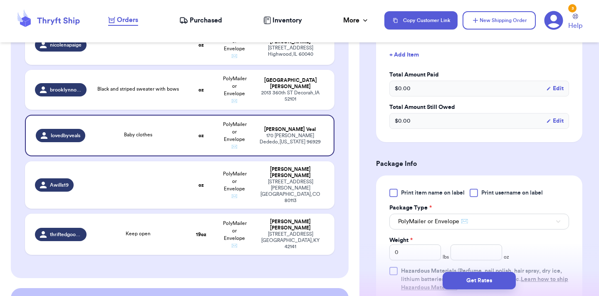
scroll to position [274, 0]
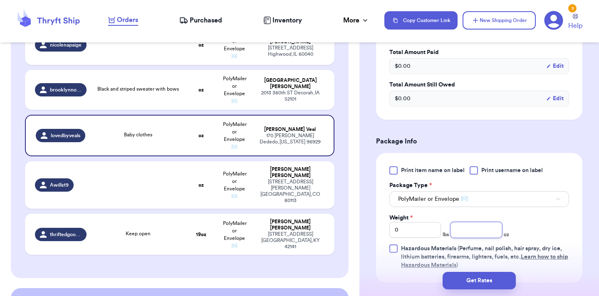
click at [486, 222] on input "number" at bounding box center [476, 230] width 52 height 16
type input "8.1"
click at [500, 289] on button "Get Rates" at bounding box center [478, 280] width 73 height 17
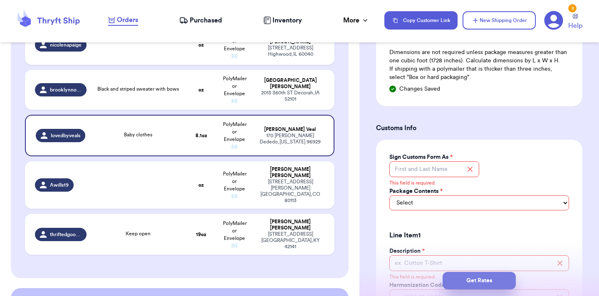
scroll to position [594, 0]
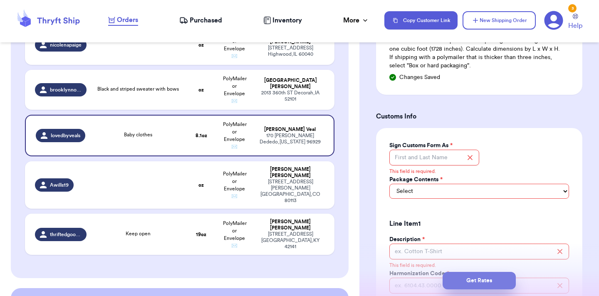
click at [485, 278] on button "Get Rates" at bounding box center [478, 280] width 73 height 17
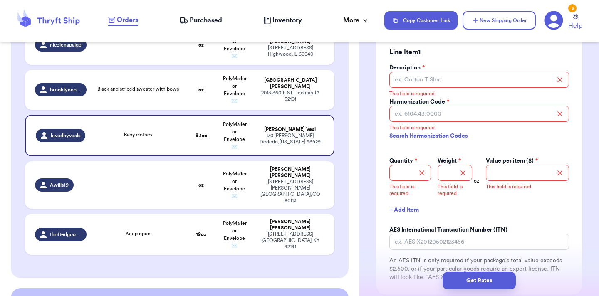
scroll to position [774, 0]
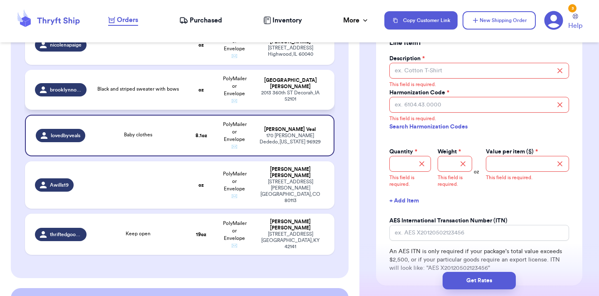
click at [225, 70] on td "PolyMailer or Envelope ✉️" at bounding box center [234, 90] width 33 height 40
type input "Black and striped sweater with bows"
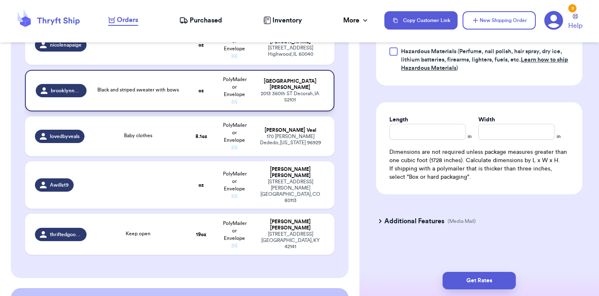
scroll to position [378, 0]
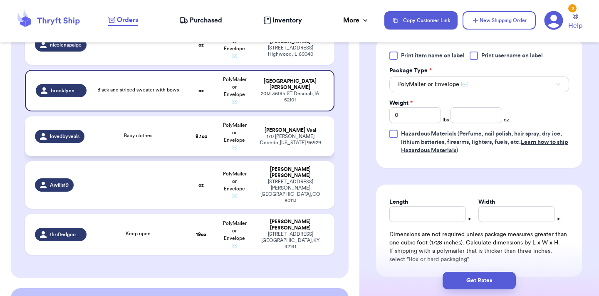
click at [210, 116] on td "8.1 oz" at bounding box center [201, 136] width 33 height 40
type input "Baby clothes"
type input "8.1"
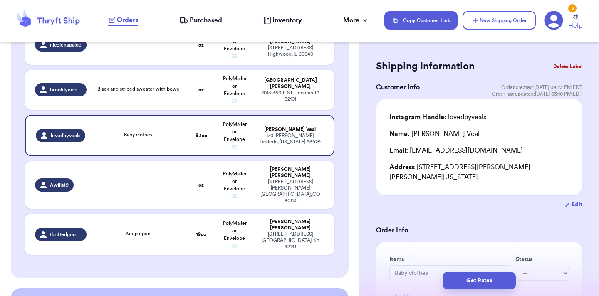
scroll to position [0, 0]
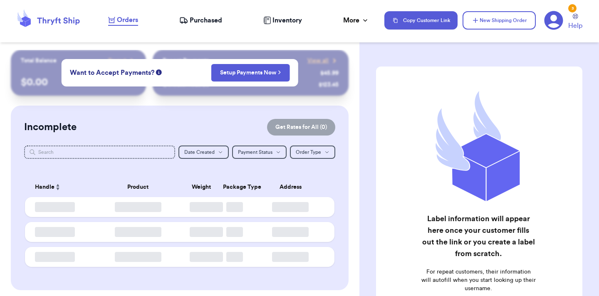
checkbox input "true"
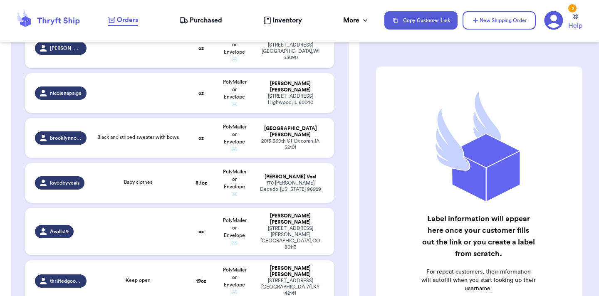
scroll to position [808, 0]
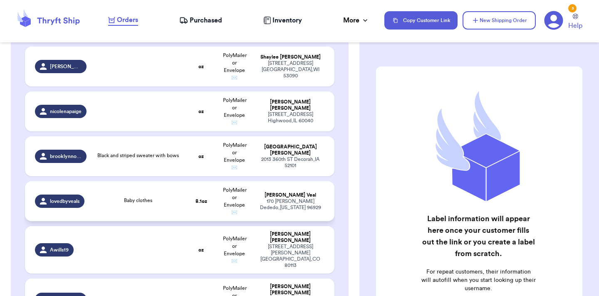
click at [171, 197] on div "Baby clothes" at bounding box center [137, 201] width 83 height 9
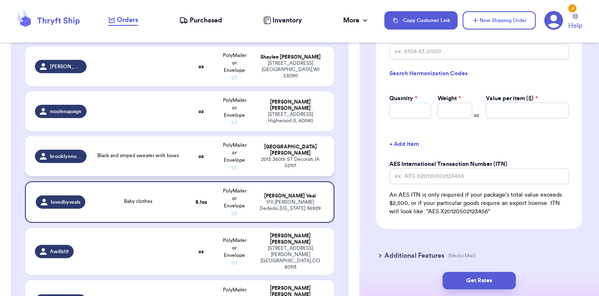
click at [166, 153] on span "Black and striped sweater with bows" at bounding box center [137, 155] width 81 height 5
type input "Black and striped sweater with bows"
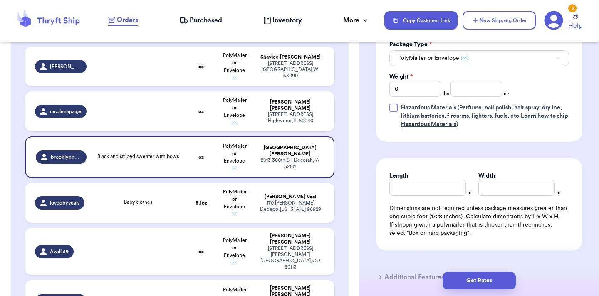
scroll to position [461, 0]
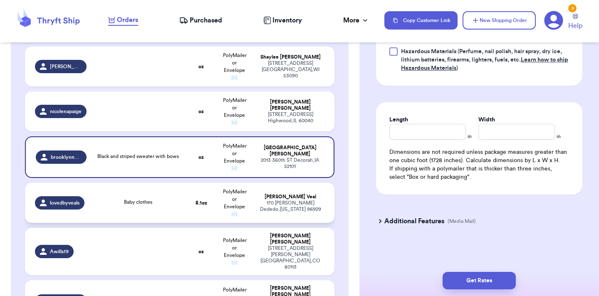
click at [136, 185] on td "Baby clothes" at bounding box center [137, 203] width 93 height 40
type input "Baby clothes"
type input "8.1"
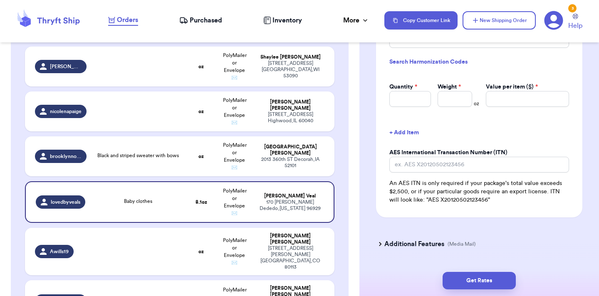
scroll to position [824, 0]
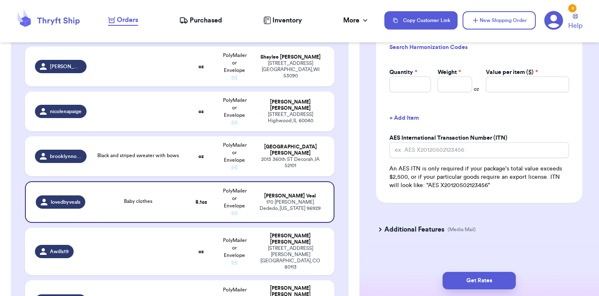
click at [420, 224] on h3 "Additional Features" at bounding box center [414, 229] width 60 height 10
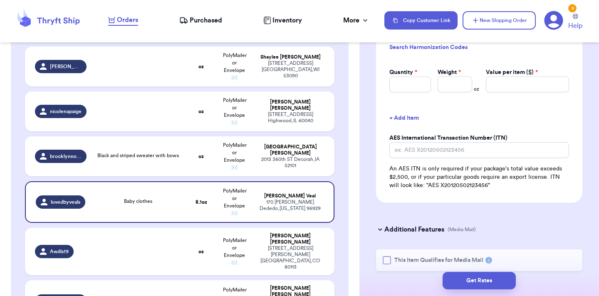
click at [420, 224] on h3 "Additional Features" at bounding box center [414, 229] width 60 height 10
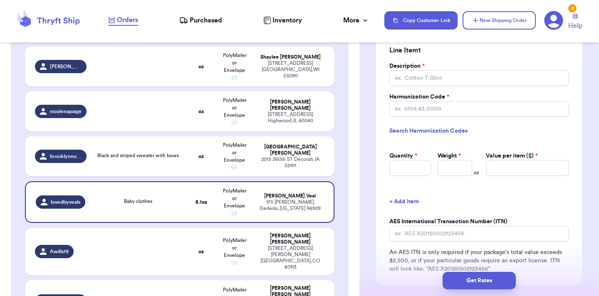
scroll to position [741, 0]
click at [180, 137] on td "Black and striped sweater with bows" at bounding box center [137, 156] width 93 height 40
type input "Black and striped sweater with bows"
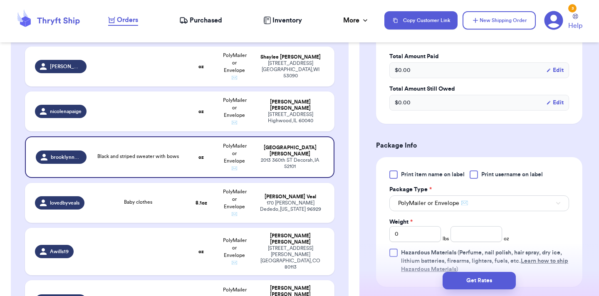
scroll to position [0, 0]
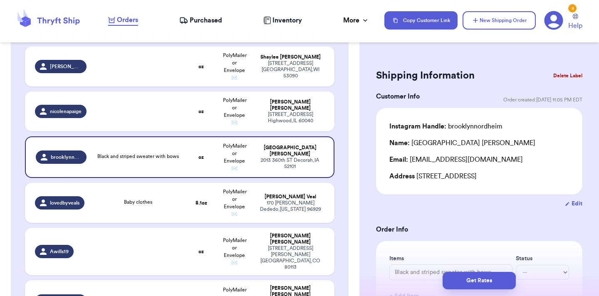
click at [560, 75] on button "Delete Label" at bounding box center [568, 76] width 36 height 18
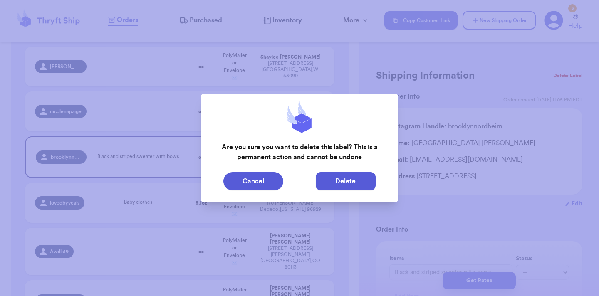
click at [354, 183] on button "Delete" at bounding box center [346, 181] width 60 height 18
type input "Sweatshirt"
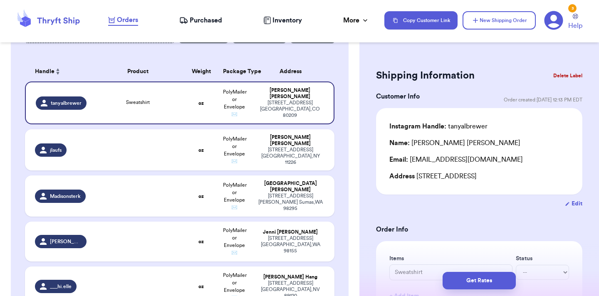
scroll to position [1960, 0]
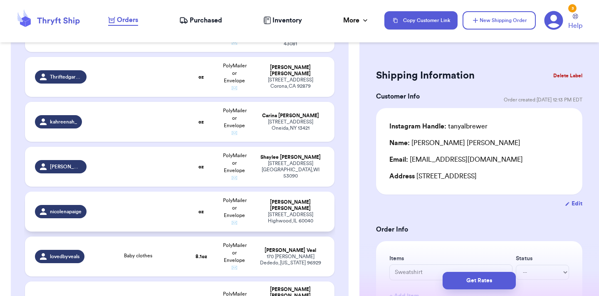
click at [167, 192] on td at bounding box center [137, 212] width 93 height 40
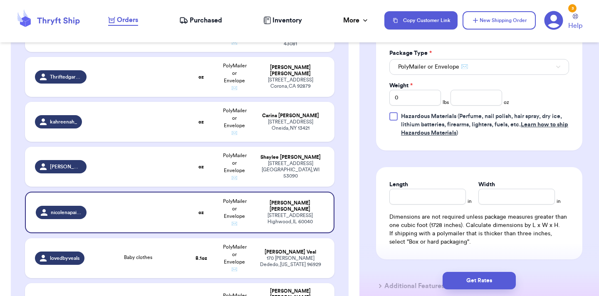
scroll to position [404, 0]
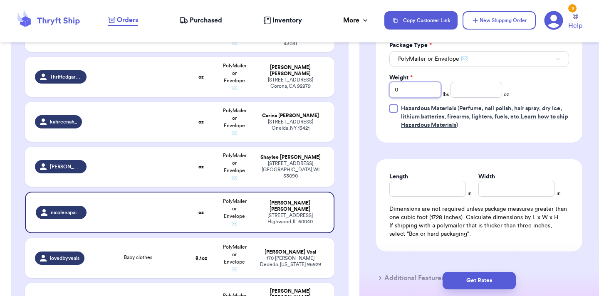
click at [418, 86] on input "0" at bounding box center [415, 90] width 52 height 16
click at [437, 59] on span "PolyMailer or Envelope ✉️" at bounding box center [433, 59] width 70 height 8
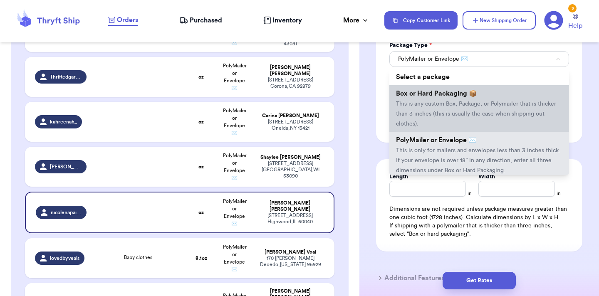
click at [428, 104] on span "This is any custom Box, Package, or Polymailer that is thicker than 3 inches (t…" at bounding box center [476, 114] width 160 height 26
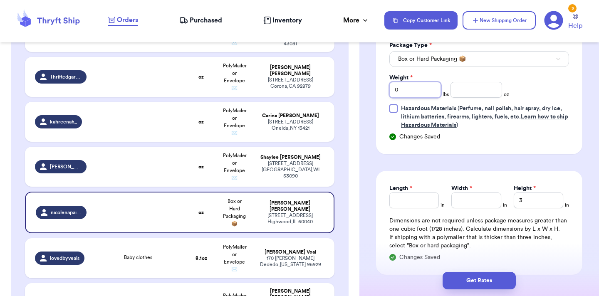
click at [417, 91] on input "0" at bounding box center [415, 90] width 52 height 16
type input "3"
click at [420, 203] on input "Length *" at bounding box center [413, 200] width 49 height 16
type input "1"
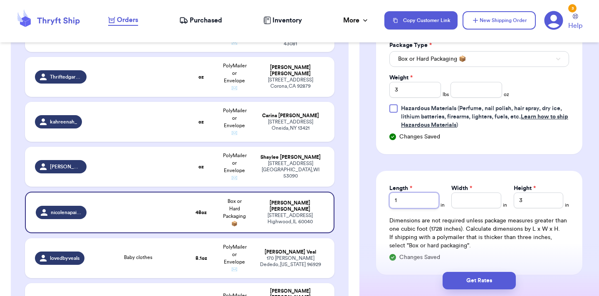
type input "13"
type input "13.2"
type input "13.24"
type input "13.2"
type input "13.25"
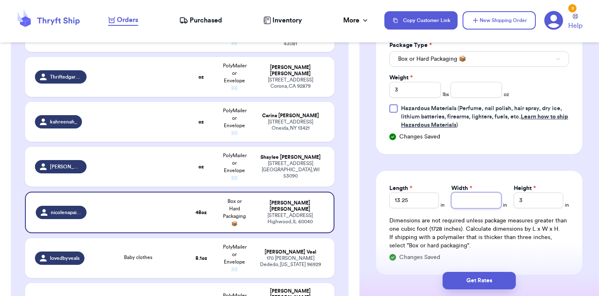
type input "6"
type input "6.5"
type input "8"
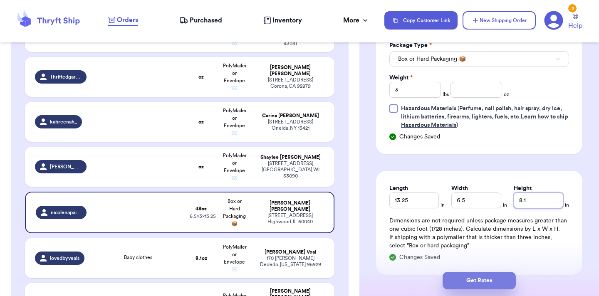
type input "8.1"
click at [463, 280] on button "Get Rates" at bounding box center [478, 280] width 73 height 17
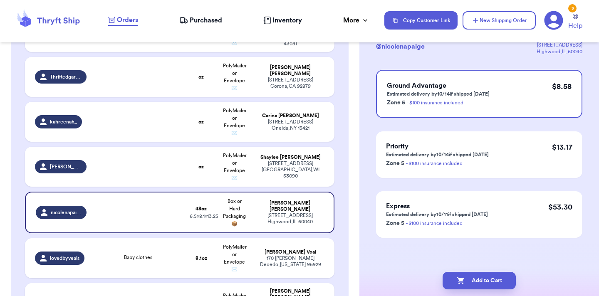
scroll to position [0, 0]
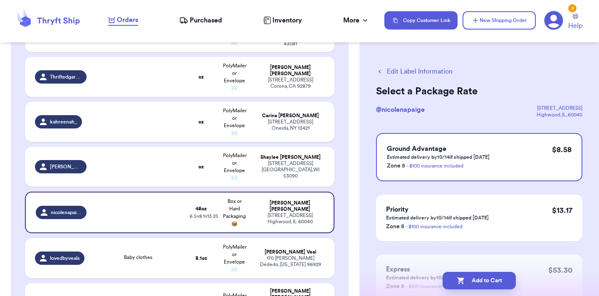
click at [463, 280] on icon "button" at bounding box center [460, 280] width 8 height 8
checkbox input "true"
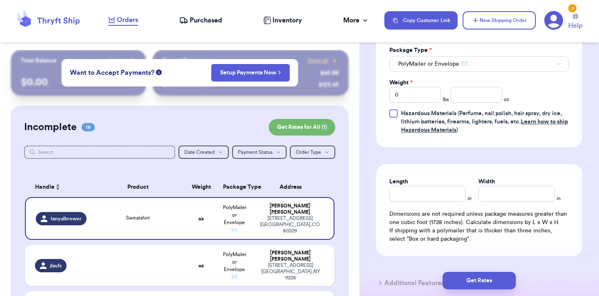
scroll to position [398, 0]
click at [480, 98] on input "number" at bounding box center [476, 95] width 52 height 16
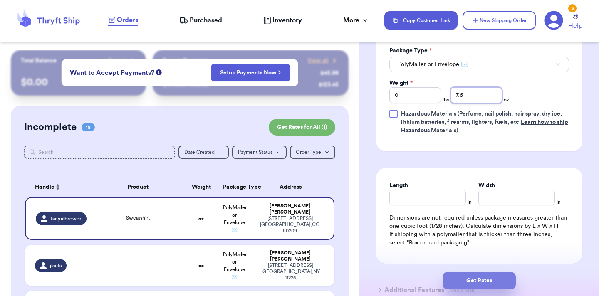
type input "7.6"
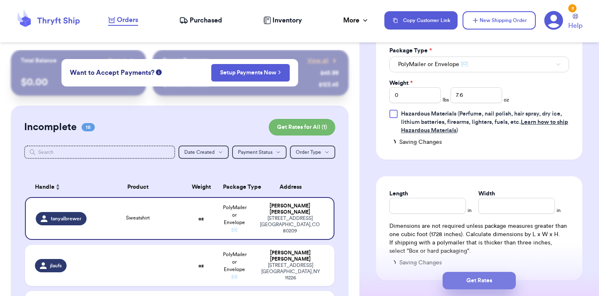
click at [509, 277] on button "Get Rates" at bounding box center [478, 280] width 73 height 17
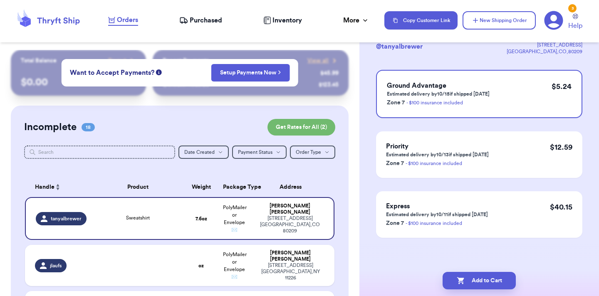
scroll to position [0, 0]
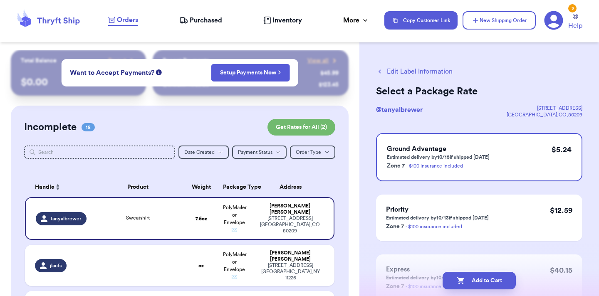
click at [509, 276] on button "Add to Cart" at bounding box center [478, 280] width 73 height 17
checkbox input "true"
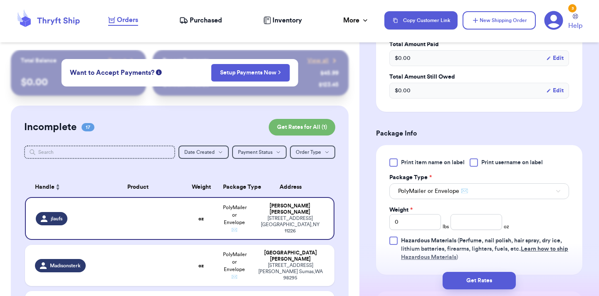
scroll to position [280, 0]
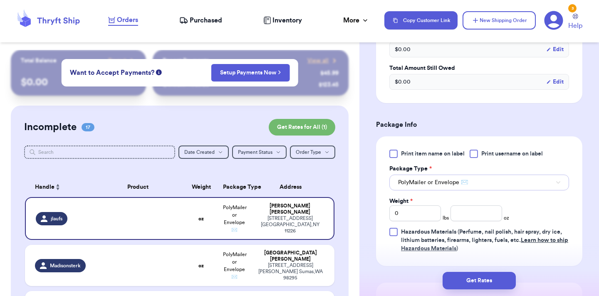
click at [454, 182] on span "PolyMailer or Envelope ✉️" at bounding box center [433, 182] width 70 height 8
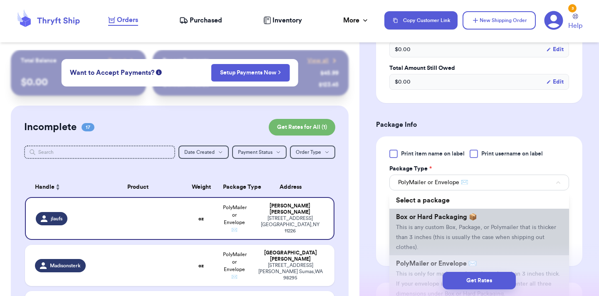
click at [440, 219] on span "Box or Hard Packaging 📦" at bounding box center [436, 217] width 81 height 7
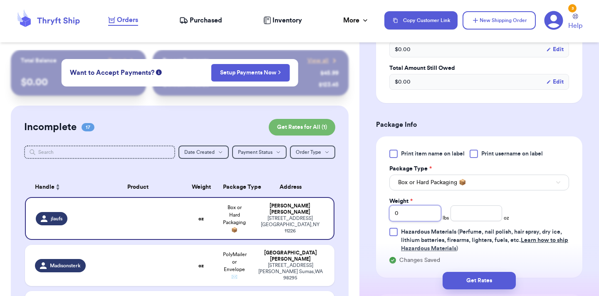
click at [417, 213] on input "0" at bounding box center [415, 213] width 52 height 16
type input "3"
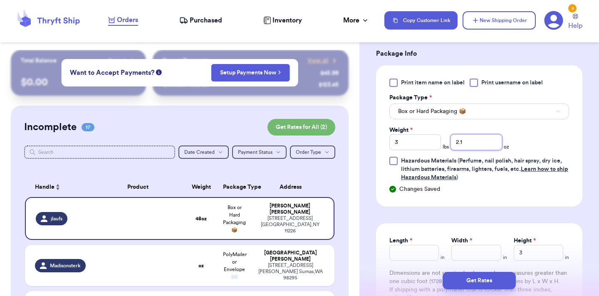
scroll to position [429, 0]
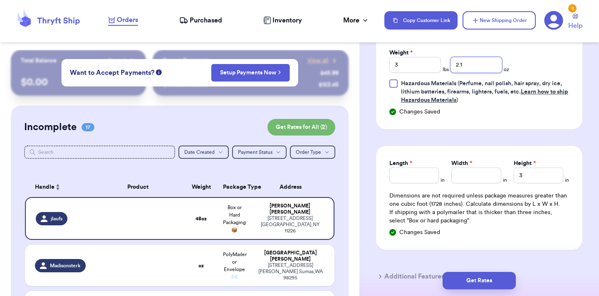
type input "2.1"
click at [423, 175] on input "Length *" at bounding box center [413, 176] width 49 height 16
type input "12.5"
type input "8.5"
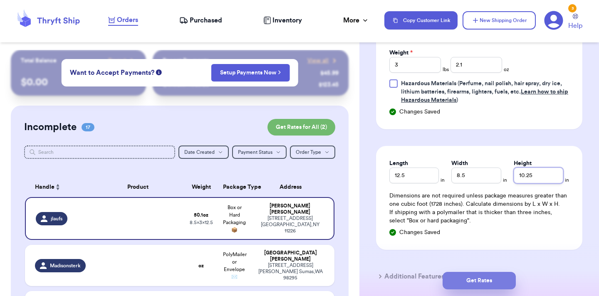
type input "10.25"
click at [458, 277] on button "Get Rates" at bounding box center [478, 280] width 73 height 17
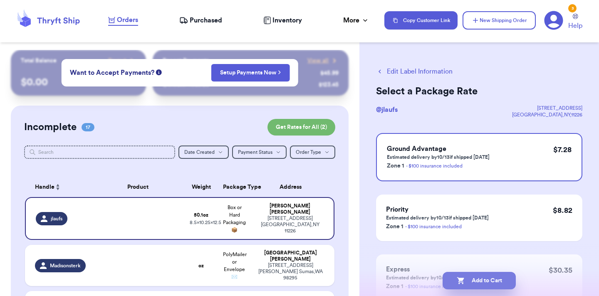
click at [480, 282] on button "Add to Cart" at bounding box center [478, 280] width 73 height 17
checkbox input "true"
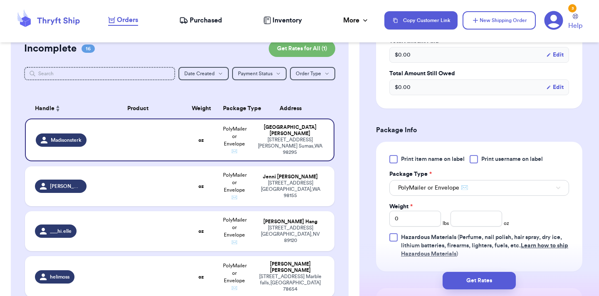
scroll to position [282, 0]
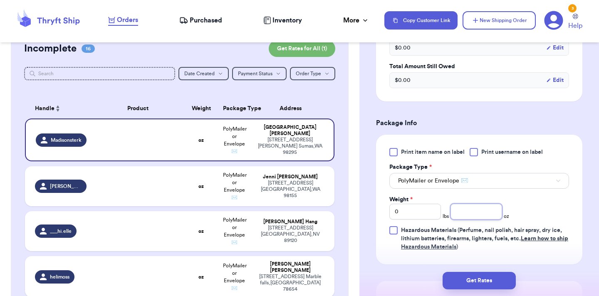
click at [475, 210] on input "number" at bounding box center [476, 212] width 52 height 16
type input "15"
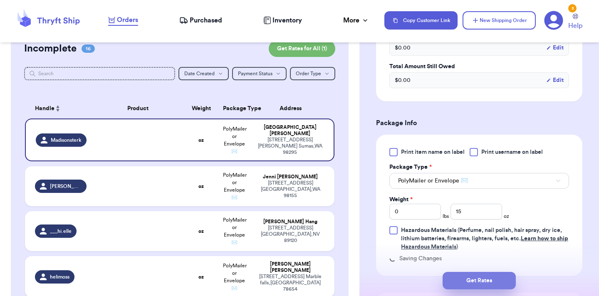
click at [487, 283] on button "Get Rates" at bounding box center [478, 280] width 73 height 17
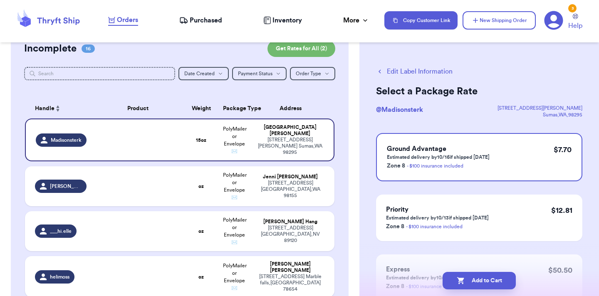
click at [487, 283] on button "Add to Cart" at bounding box center [478, 280] width 73 height 17
checkbox input "true"
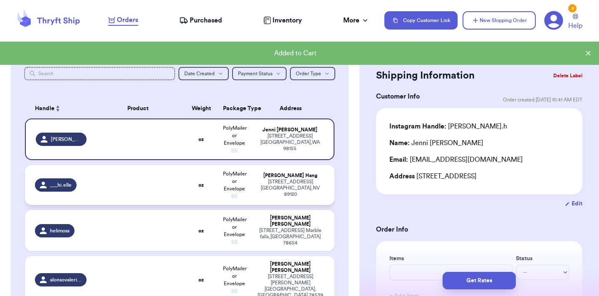
click at [173, 195] on td at bounding box center [137, 185] width 93 height 40
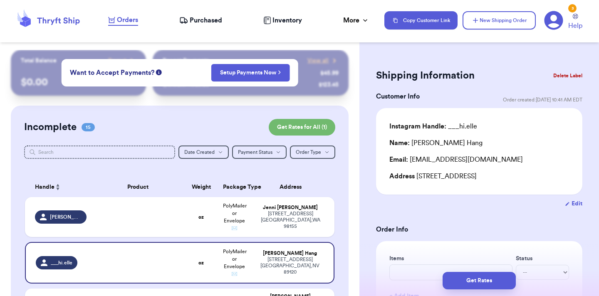
click at [566, 76] on button "Delete Label" at bounding box center [568, 76] width 36 height 18
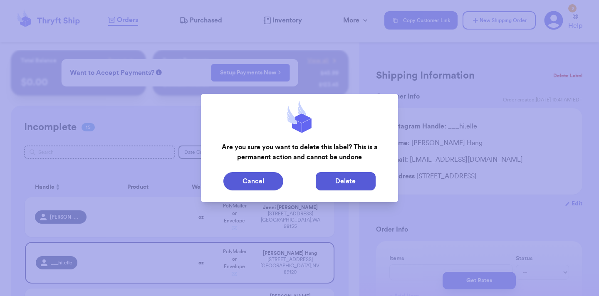
click at [348, 185] on button "Delete" at bounding box center [346, 181] width 60 height 18
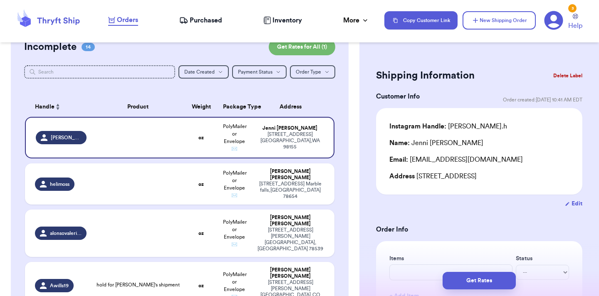
scroll to position [81, 0]
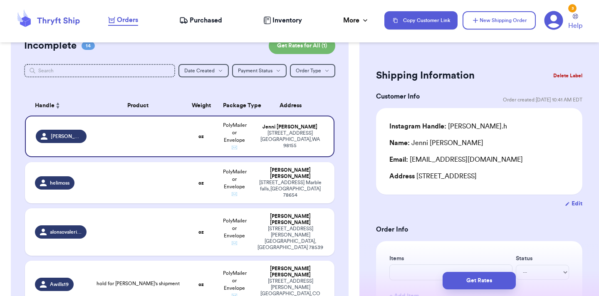
click at [187, 175] on td "oz" at bounding box center [201, 182] width 33 height 41
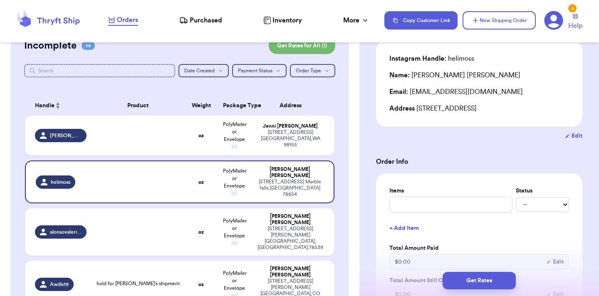
scroll to position [82, 0]
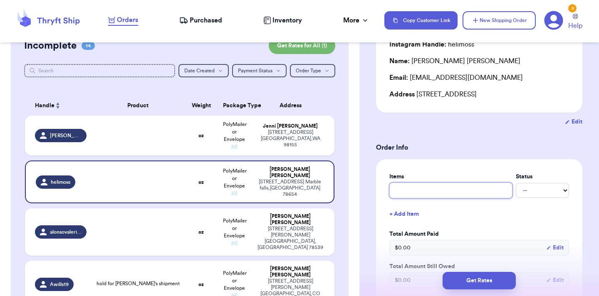
click at [434, 192] on input "text" at bounding box center [450, 191] width 123 height 16
type input "N"
type input "Ne"
type input "Nee"
type input "Need"
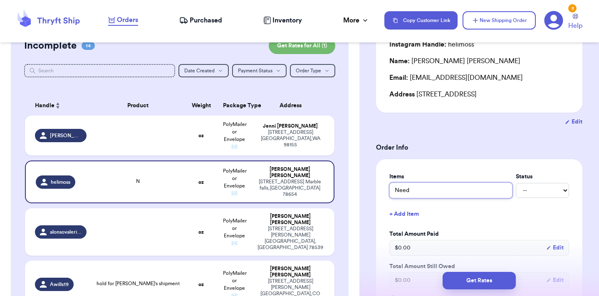
type input "Need"
type input "Need b"
type input "Need bi"
type input "Need big"
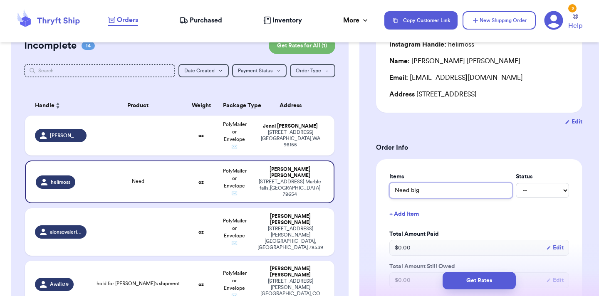
type input "Need big b"
type input "Need big ba"
type input "Need big bag"
click at [147, 137] on td at bounding box center [137, 136] width 93 height 40
